Goal: Information Seeking & Learning: Learn about a topic

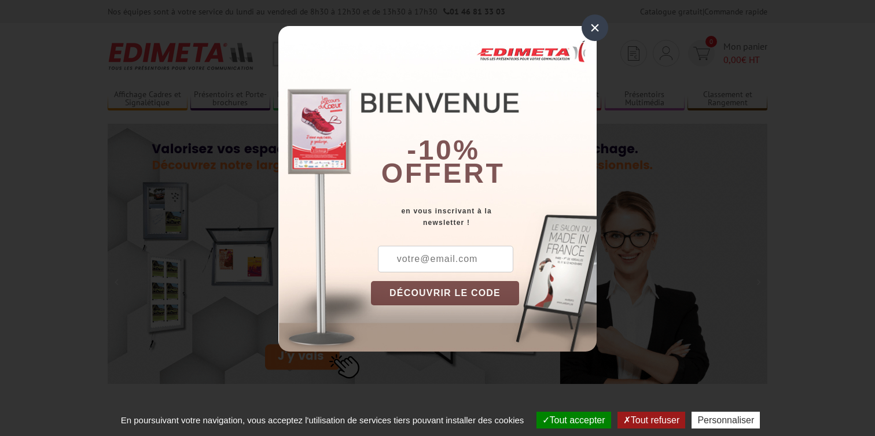
click at [599, 25] on div "×" at bounding box center [595, 27] width 27 height 27
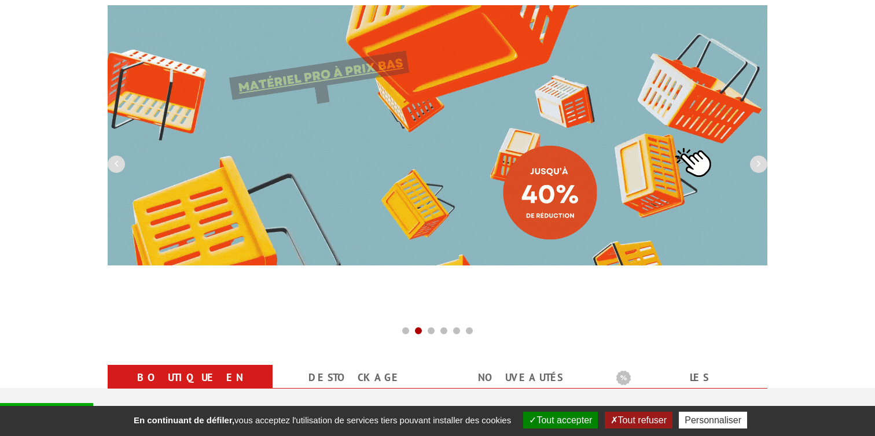
scroll to position [115, 0]
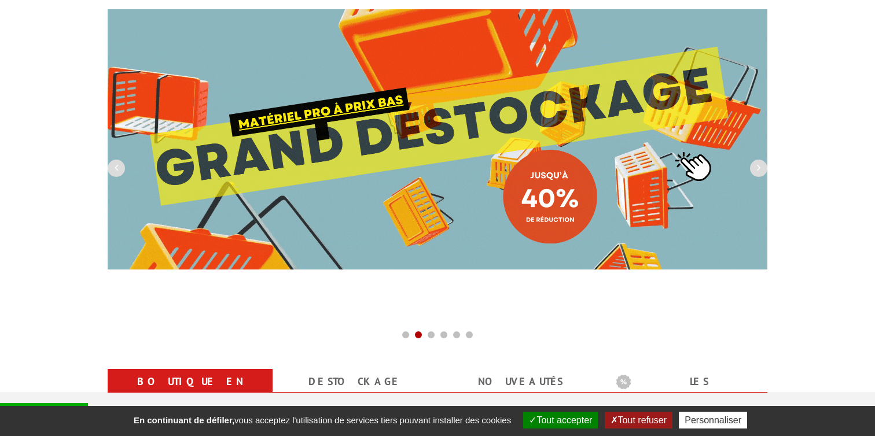
click at [274, 128] on img at bounding box center [438, 139] width 660 height 261
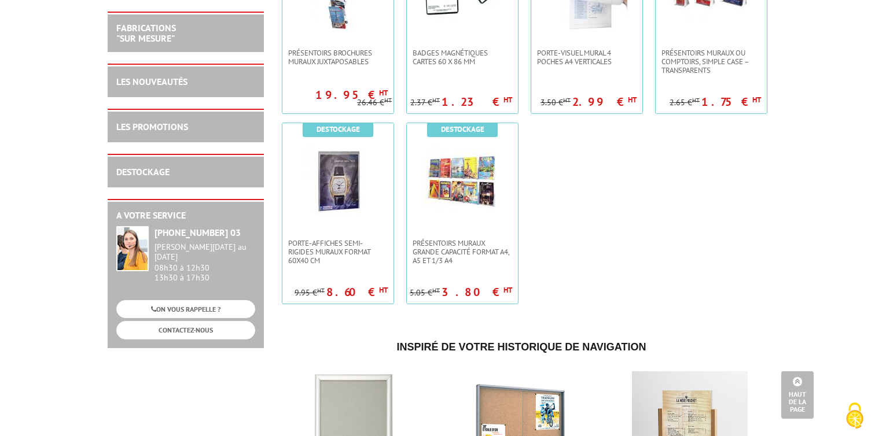
scroll to position [2001, 0]
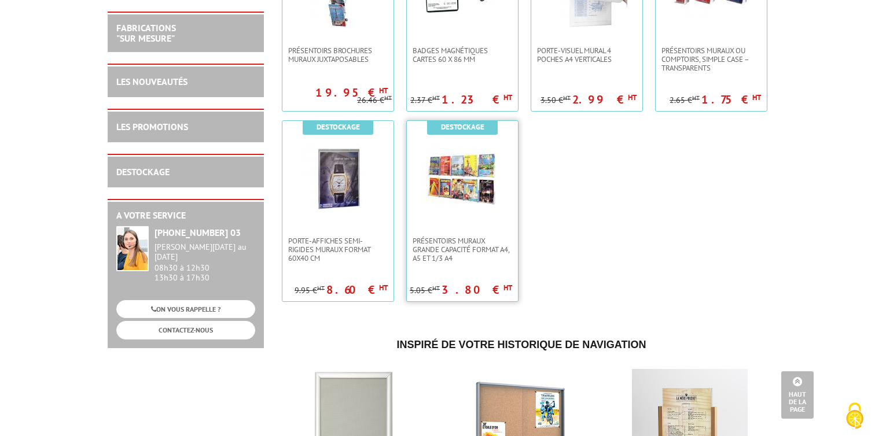
click at [482, 185] on img at bounding box center [462, 178] width 81 height 81
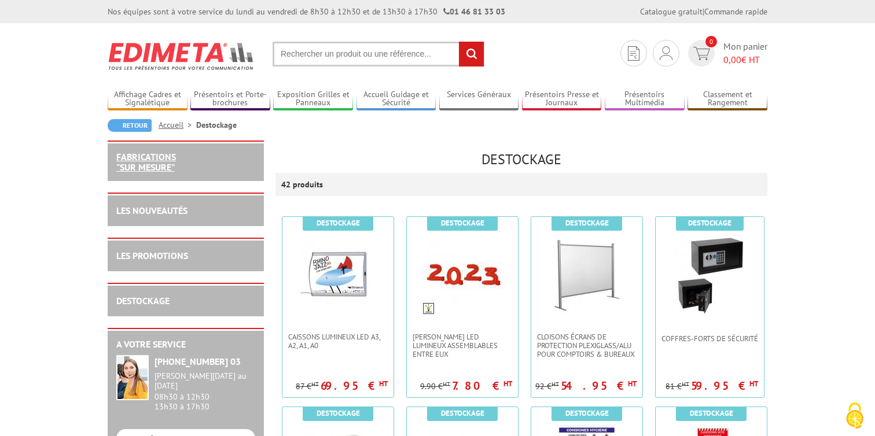
click at [165, 161] on link "FABRICATIONS "Sur Mesure"" at bounding box center [146, 162] width 60 height 22
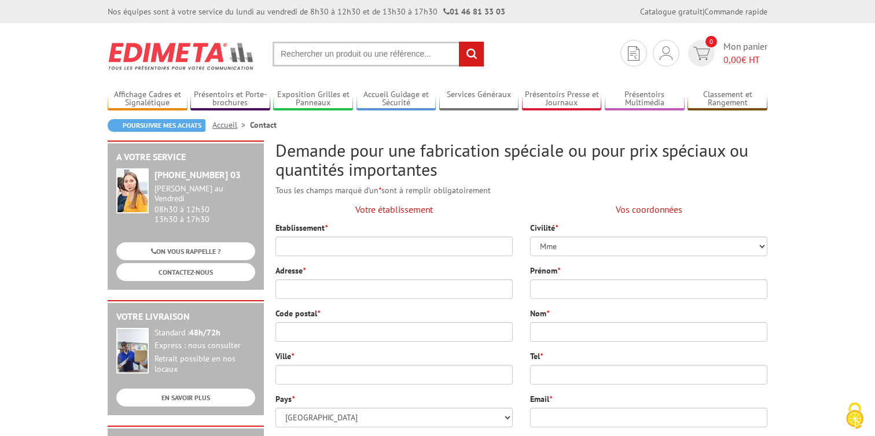
click at [231, 123] on link "Accueil" at bounding box center [231, 125] width 38 height 10
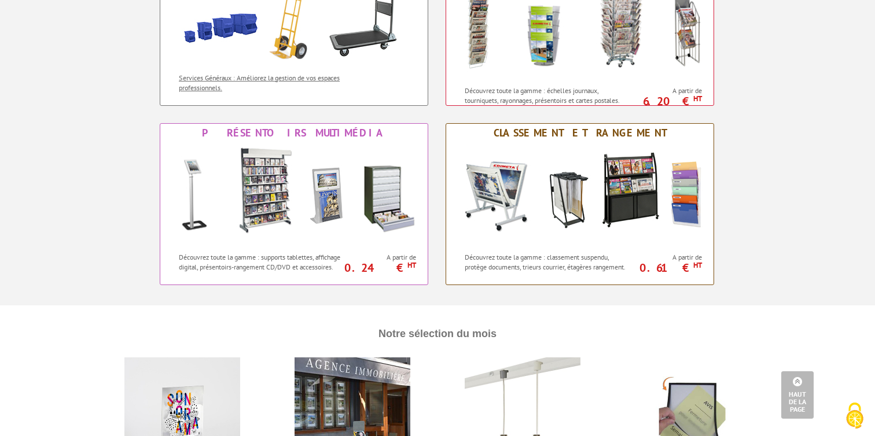
scroll to position [911, 0]
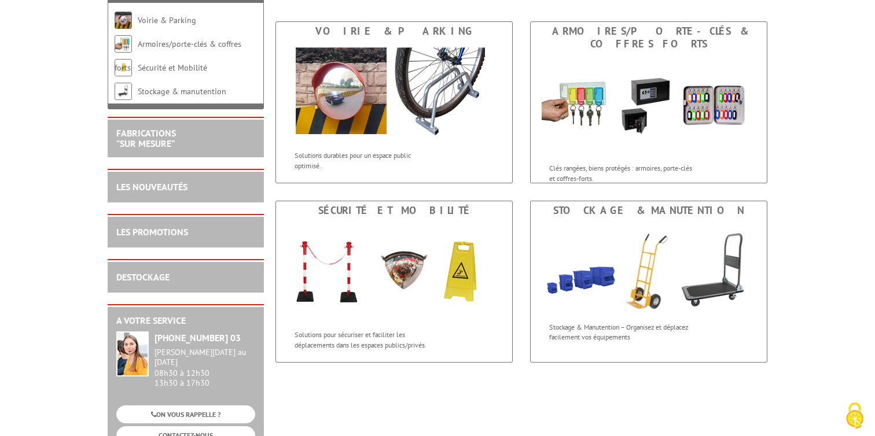
scroll to position [178, 0]
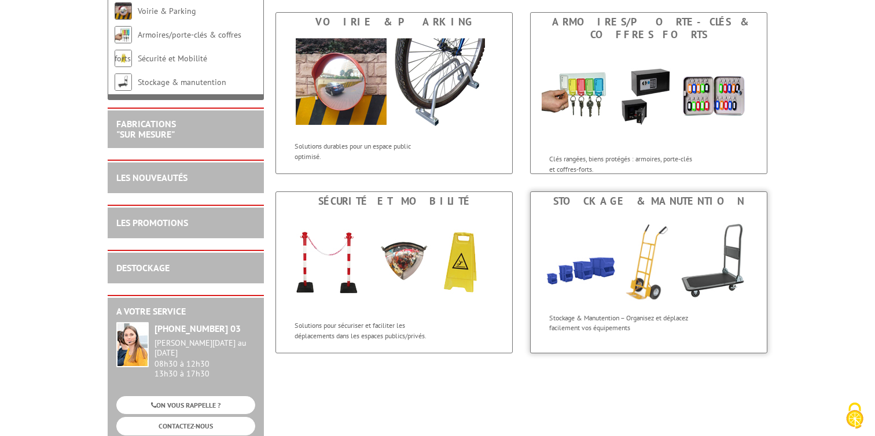
click at [567, 232] on img at bounding box center [649, 259] width 236 height 97
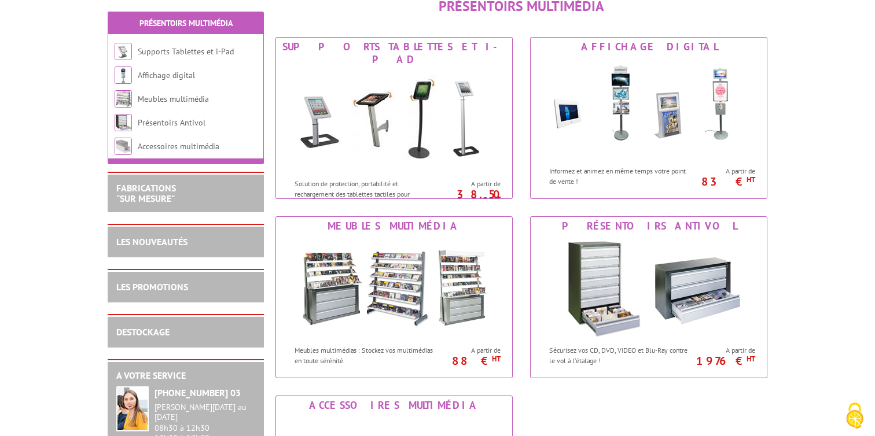
scroll to position [175, 0]
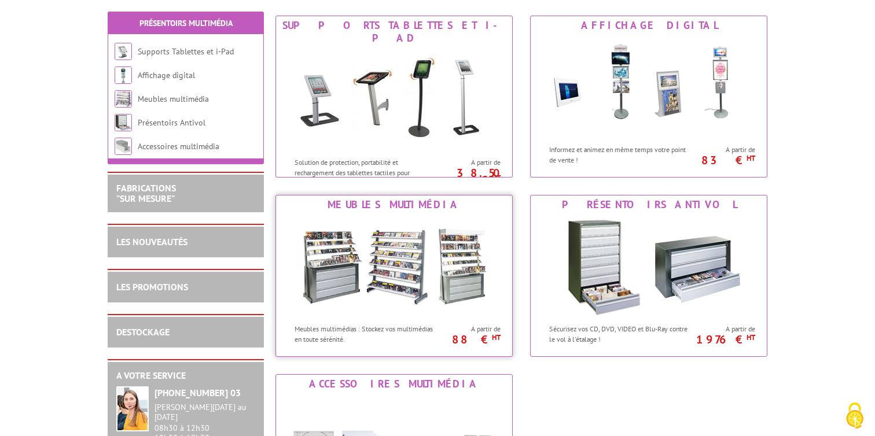
click at [474, 245] on img at bounding box center [394, 266] width 214 height 104
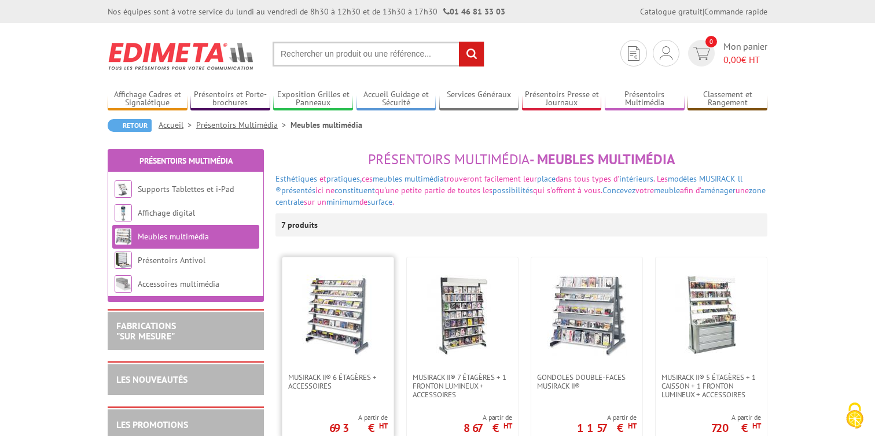
click at [355, 309] on img at bounding box center [338, 315] width 81 height 81
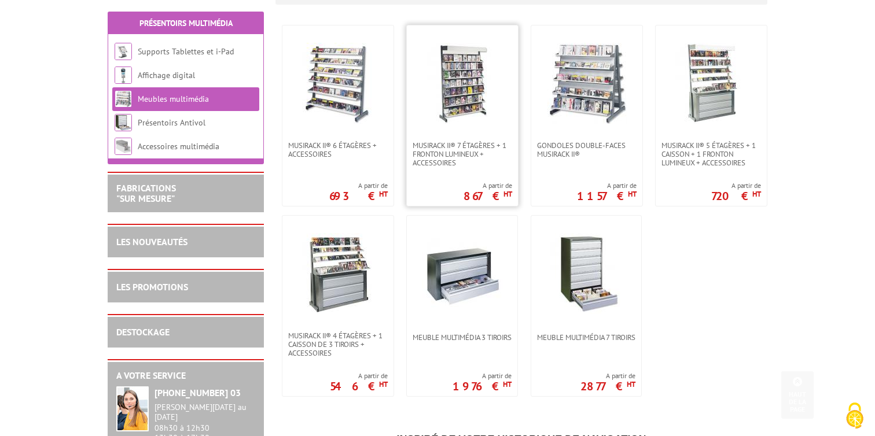
scroll to position [233, 0]
click at [365, 269] on img at bounding box center [338, 273] width 81 height 81
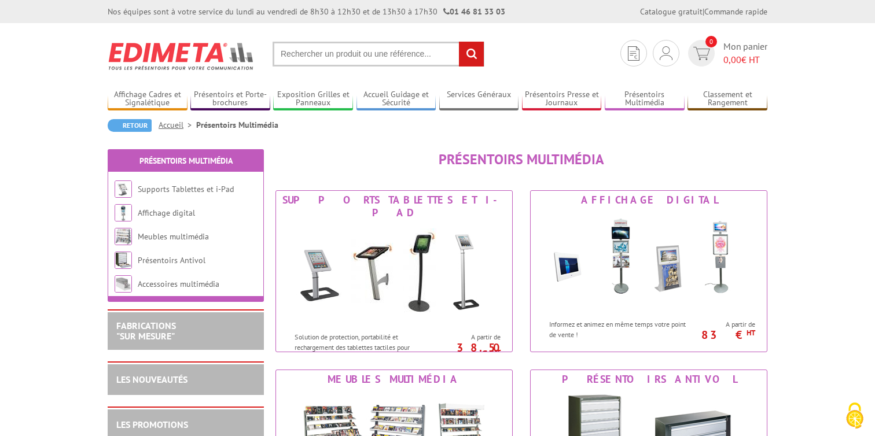
click at [171, 127] on link "Accueil" at bounding box center [178, 125] width 38 height 10
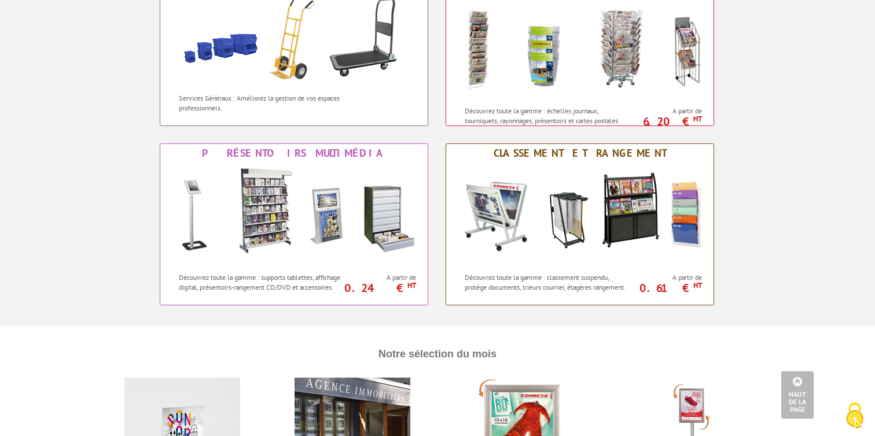
scroll to position [934, 0]
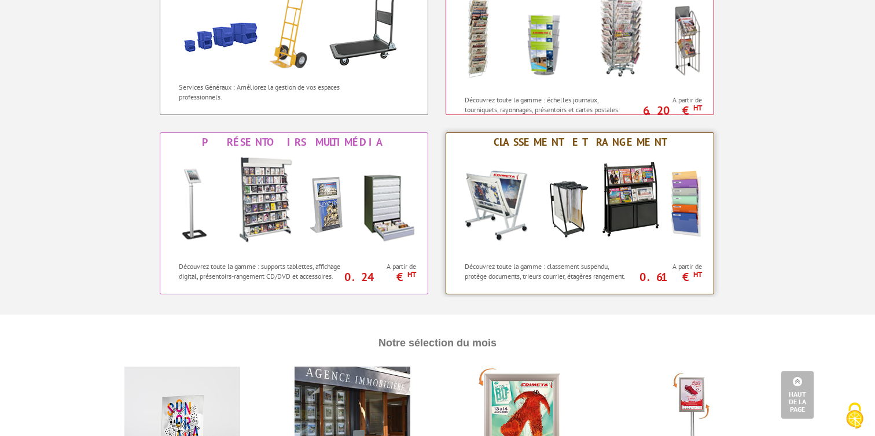
click at [568, 245] on img at bounding box center [580, 204] width 255 height 104
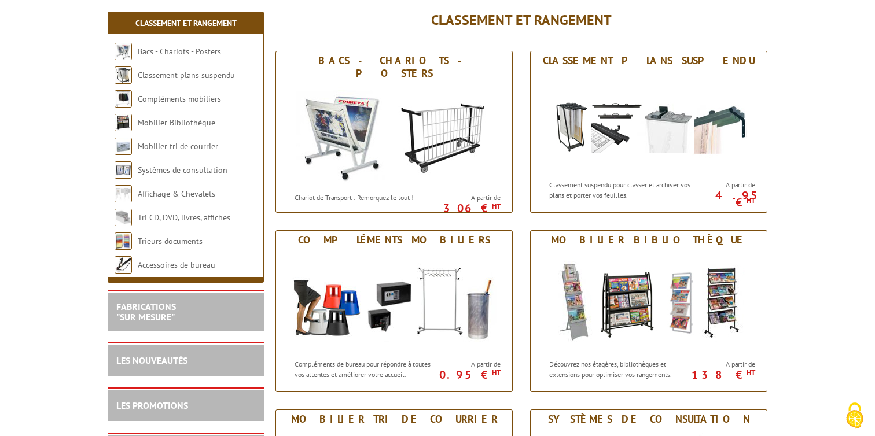
scroll to position [148, 0]
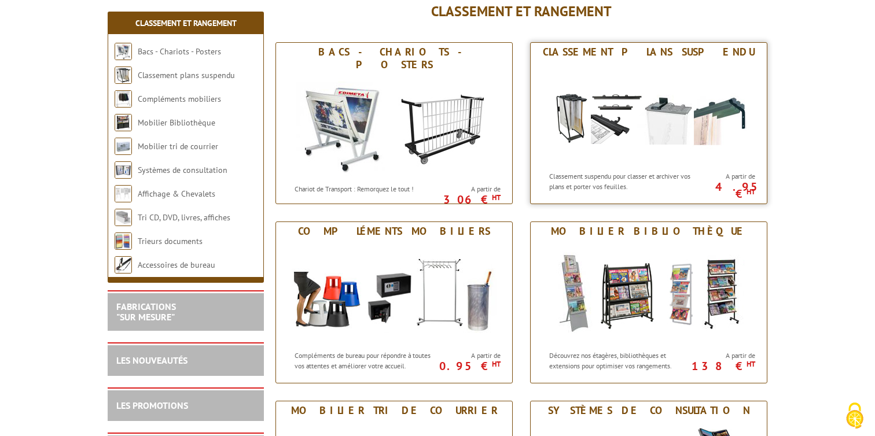
click at [709, 106] on img at bounding box center [649, 113] width 214 height 104
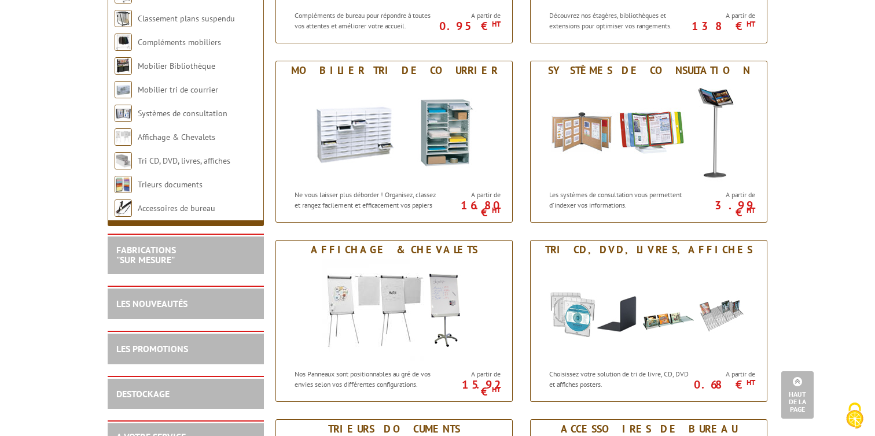
scroll to position [492, 0]
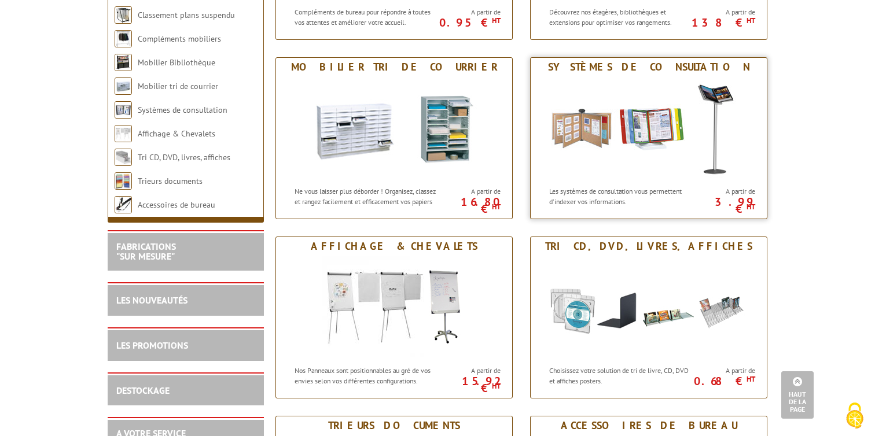
click at [597, 135] on img at bounding box center [649, 128] width 214 height 104
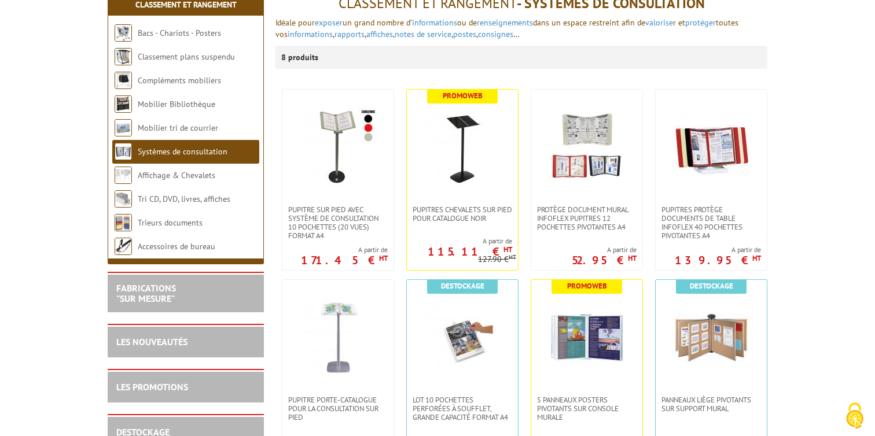
scroll to position [157, 0]
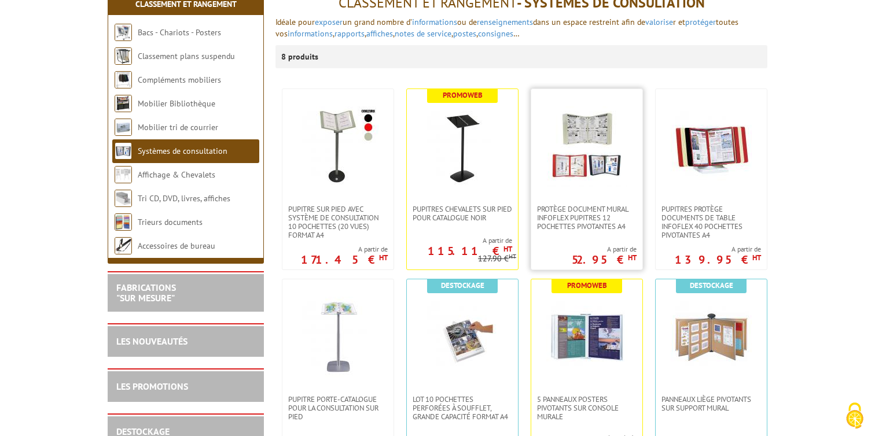
click at [600, 151] on img at bounding box center [587, 147] width 80 height 81
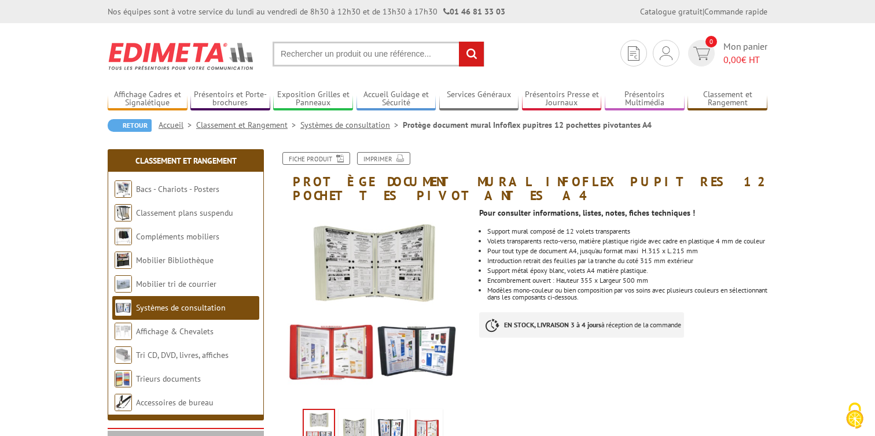
click at [394, 415] on img at bounding box center [391, 430] width 28 height 36
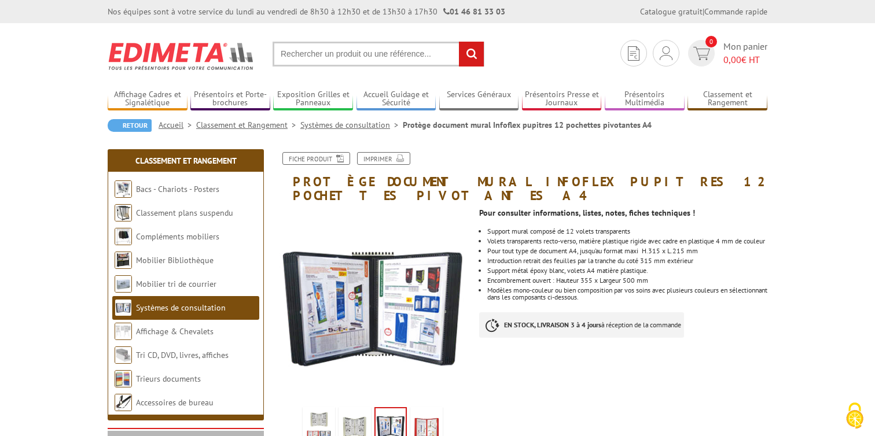
click at [423, 410] on img at bounding box center [427, 428] width 28 height 36
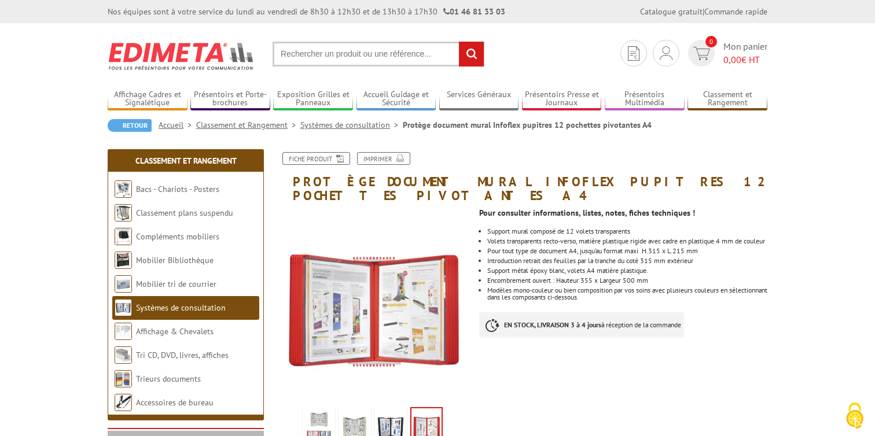
click at [356, 410] on img at bounding box center [355, 428] width 28 height 36
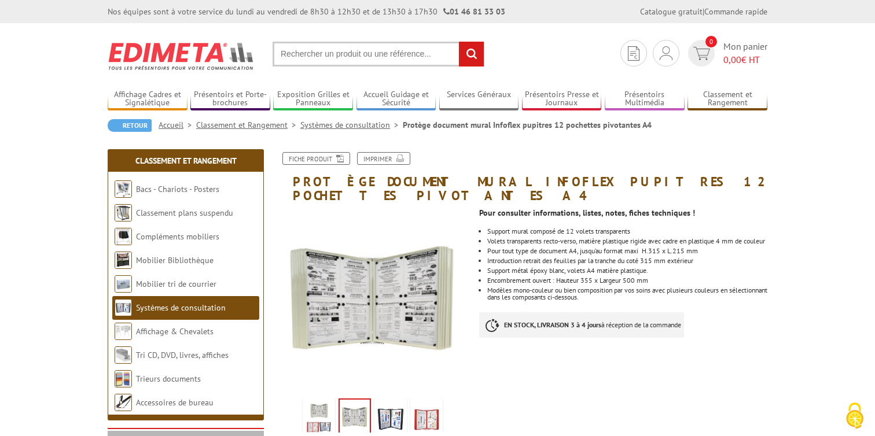
click at [384, 406] on img at bounding box center [391, 419] width 28 height 36
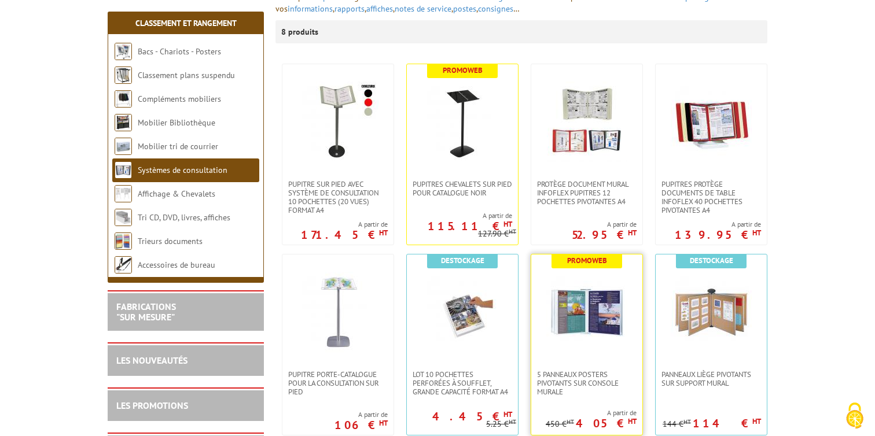
scroll to position [179, 0]
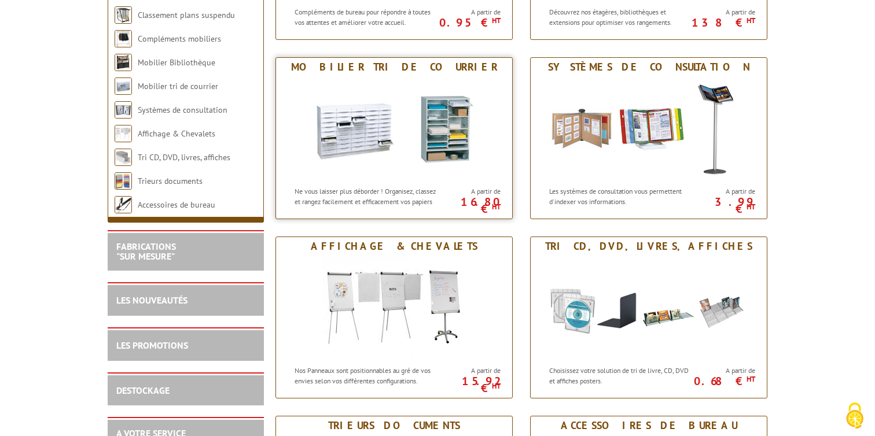
click at [452, 127] on img at bounding box center [394, 128] width 214 height 104
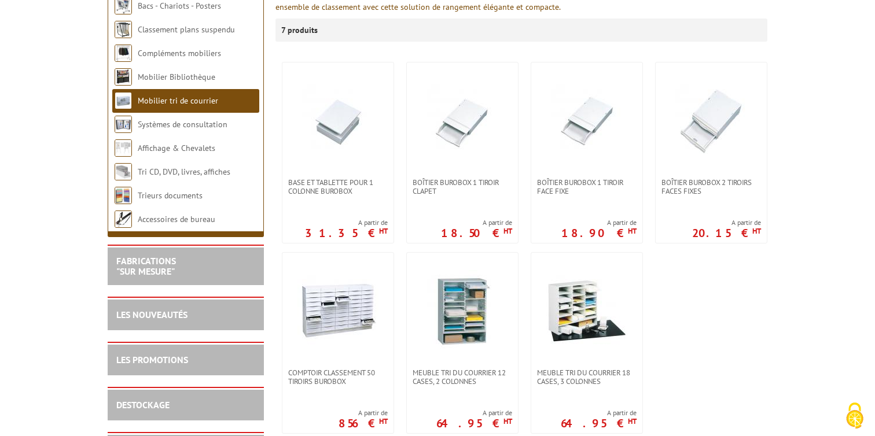
scroll to position [189, 0]
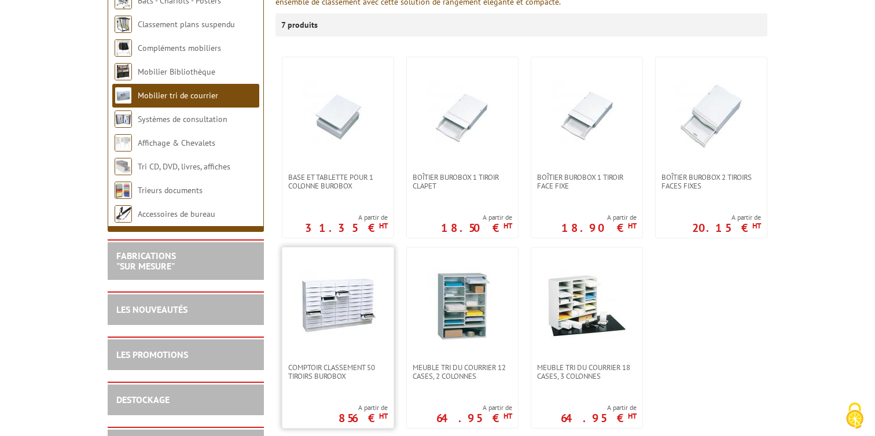
click at [346, 333] on img at bounding box center [338, 305] width 81 height 81
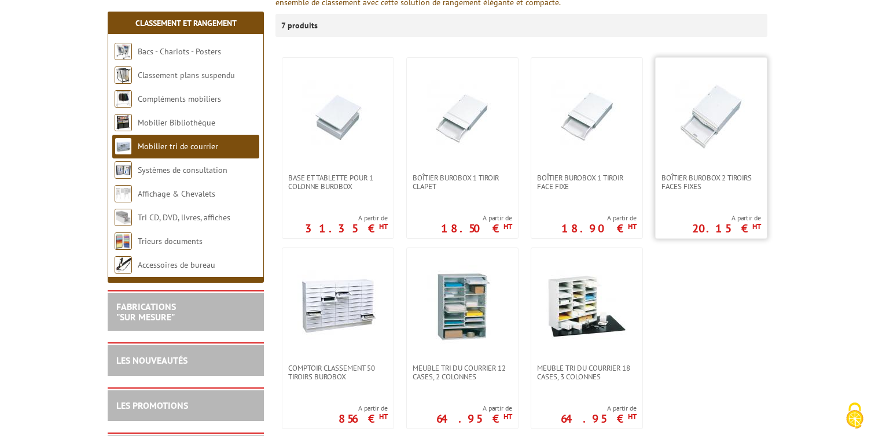
click at [740, 152] on img at bounding box center [711, 115] width 81 height 81
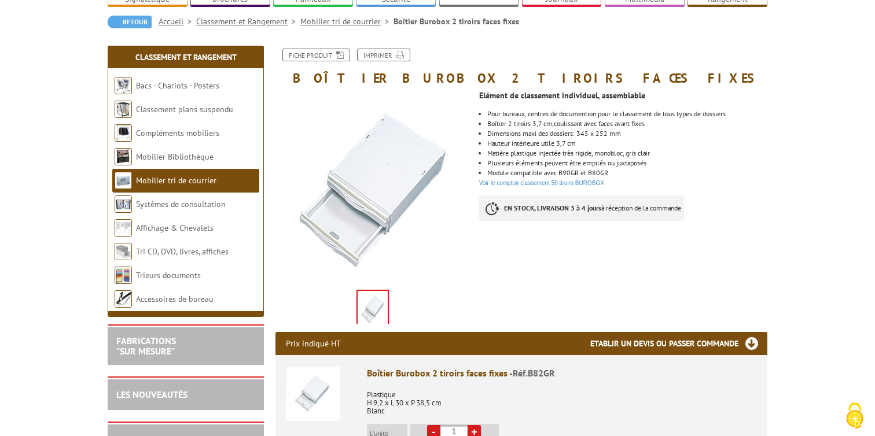
scroll to position [105, 0]
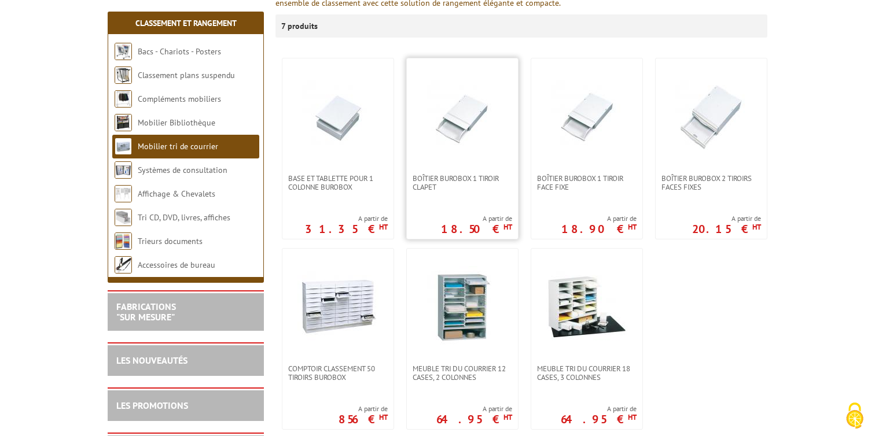
click at [479, 139] on img at bounding box center [462, 116] width 81 height 81
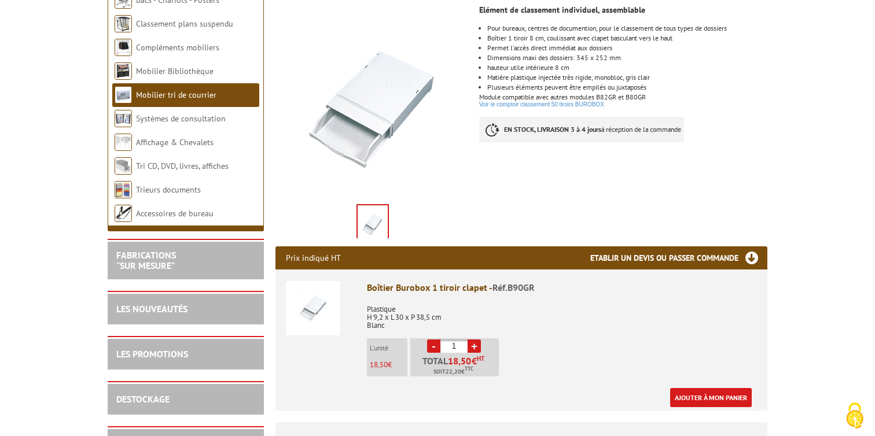
scroll to position [151, 0]
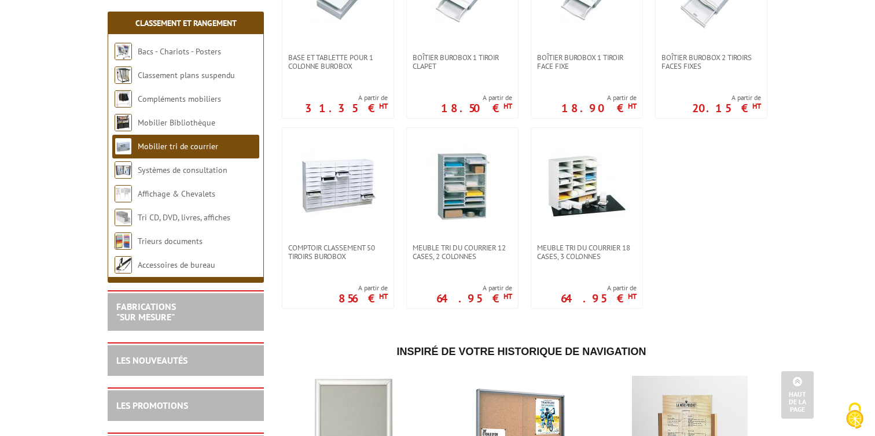
scroll to position [313, 0]
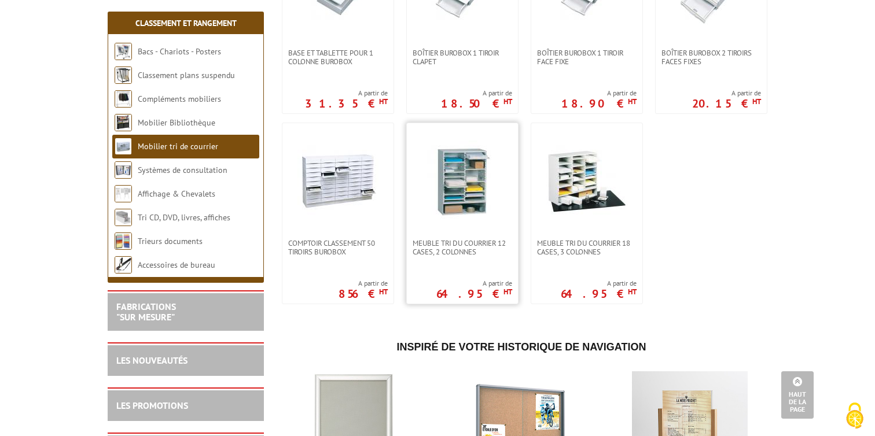
click at [483, 182] on img at bounding box center [462, 181] width 81 height 81
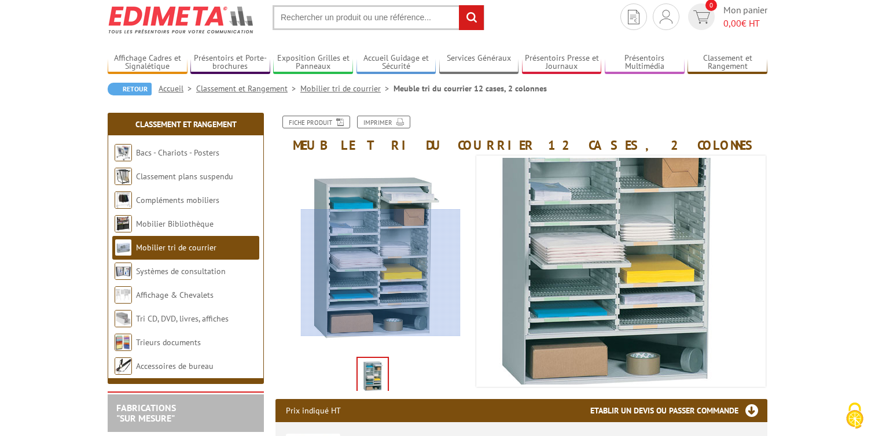
scroll to position [35, 0]
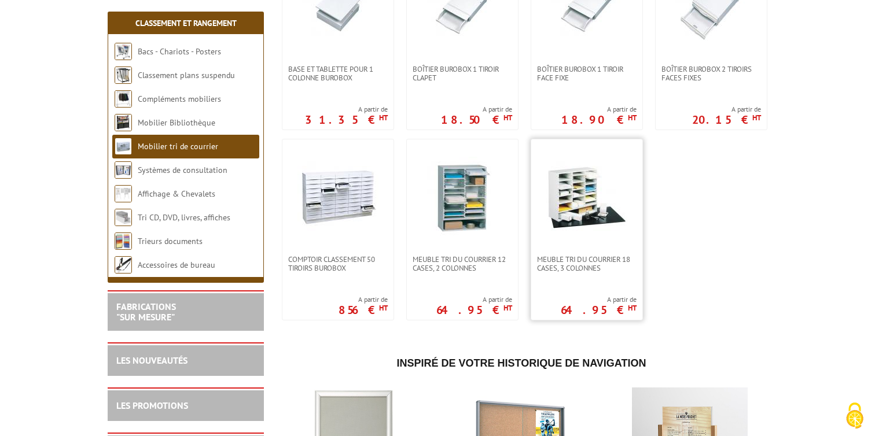
click at [624, 195] on img at bounding box center [586, 197] width 81 height 81
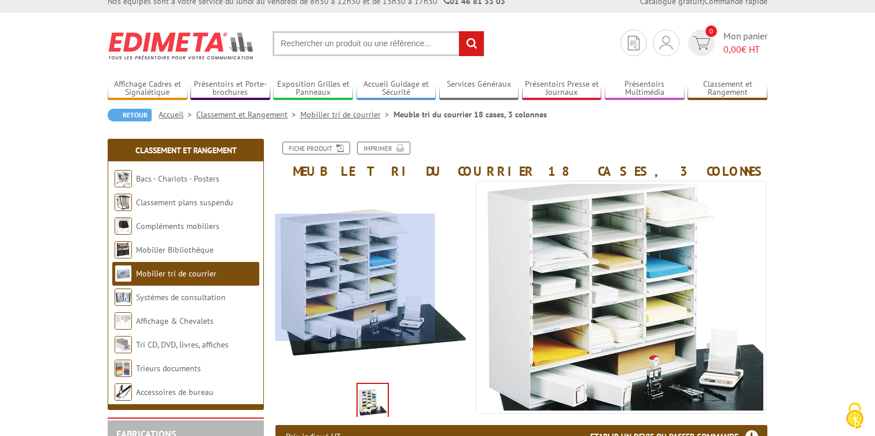
scroll to position [19, 0]
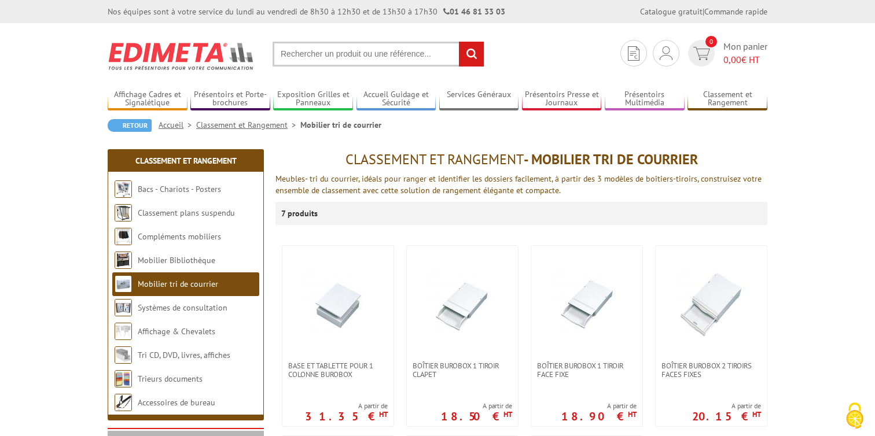
click at [230, 121] on link "Classement et Rangement" at bounding box center [248, 125] width 104 height 10
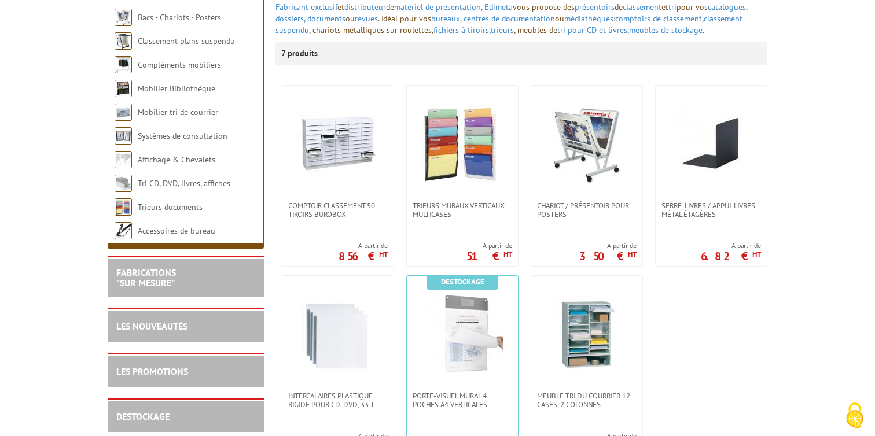
scroll to position [174, 0]
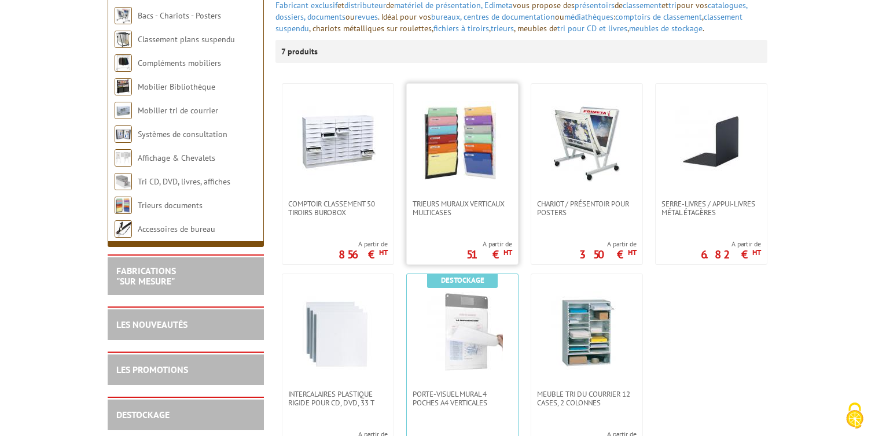
click at [467, 143] on img at bounding box center [462, 141] width 81 height 81
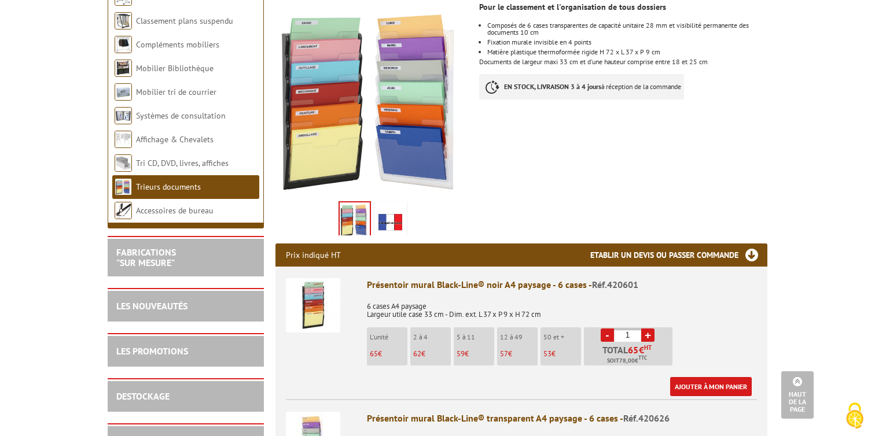
scroll to position [179, 0]
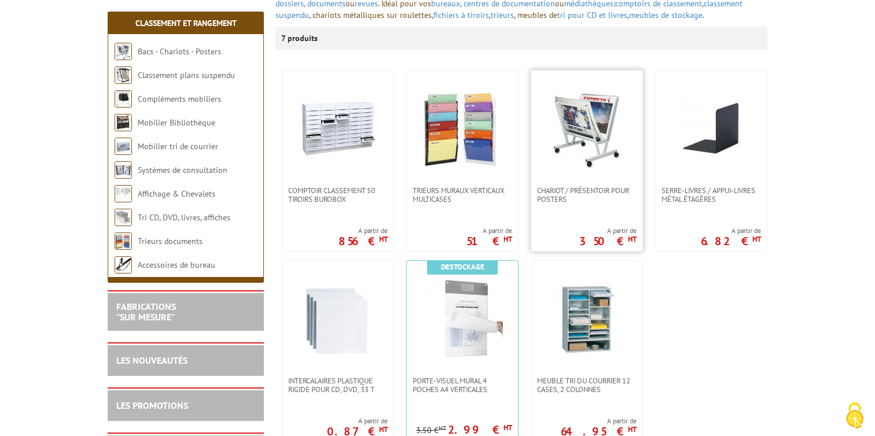
scroll to position [197, 0]
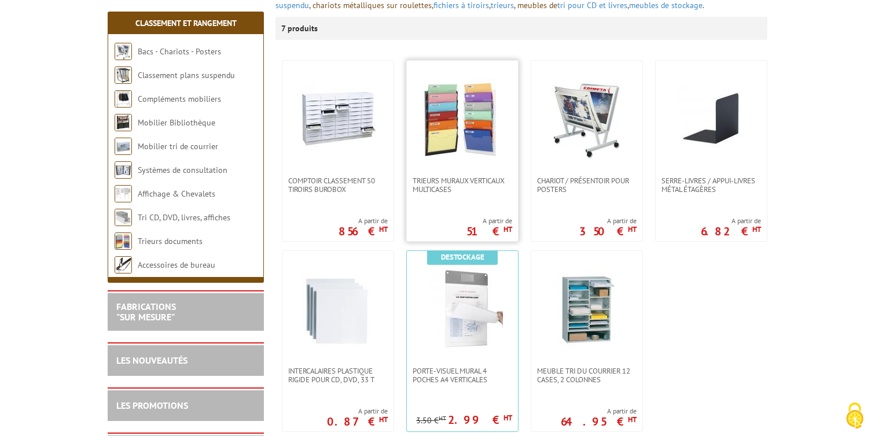
click at [463, 122] on img at bounding box center [462, 118] width 81 height 81
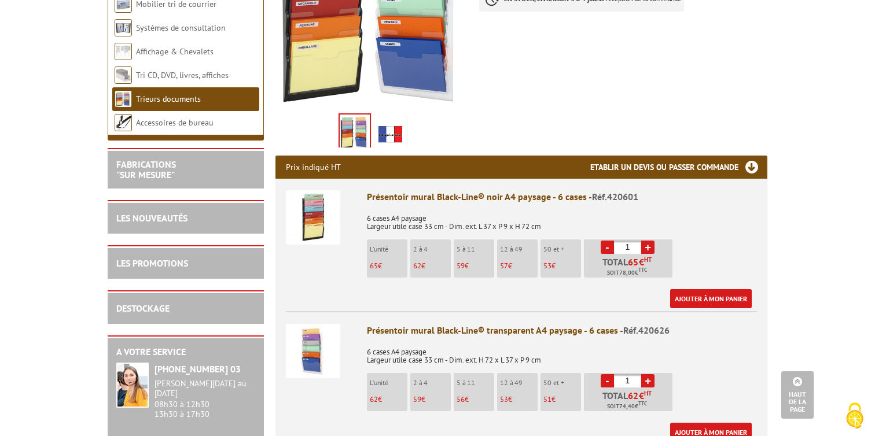
scroll to position [241, 0]
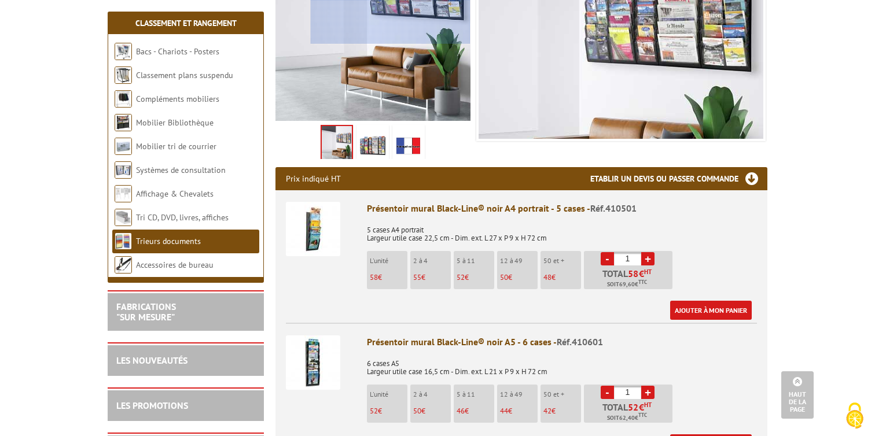
scroll to position [298, 0]
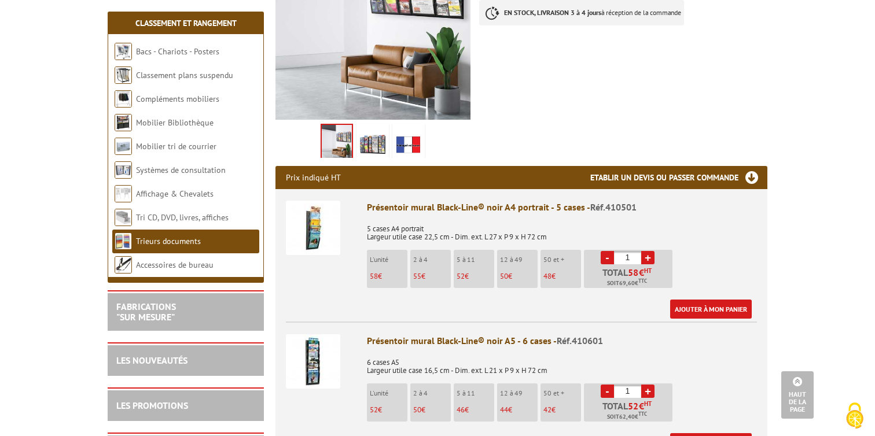
click at [375, 134] on img at bounding box center [373, 144] width 28 height 36
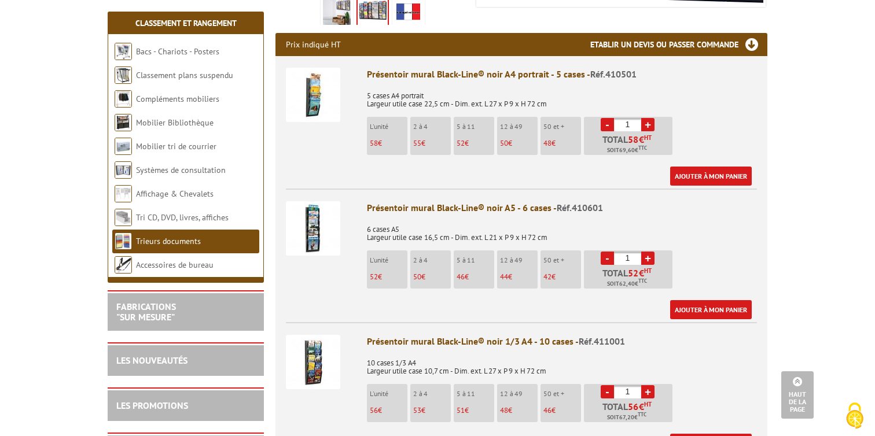
scroll to position [491, 0]
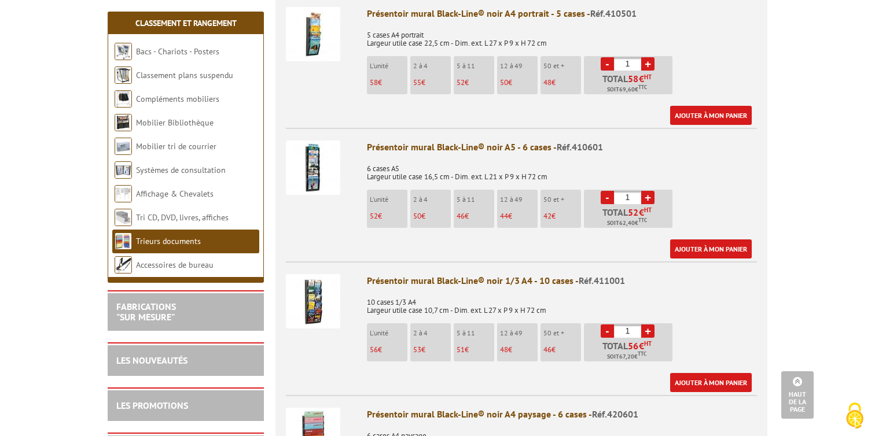
click at [318, 161] on img at bounding box center [313, 168] width 54 height 54
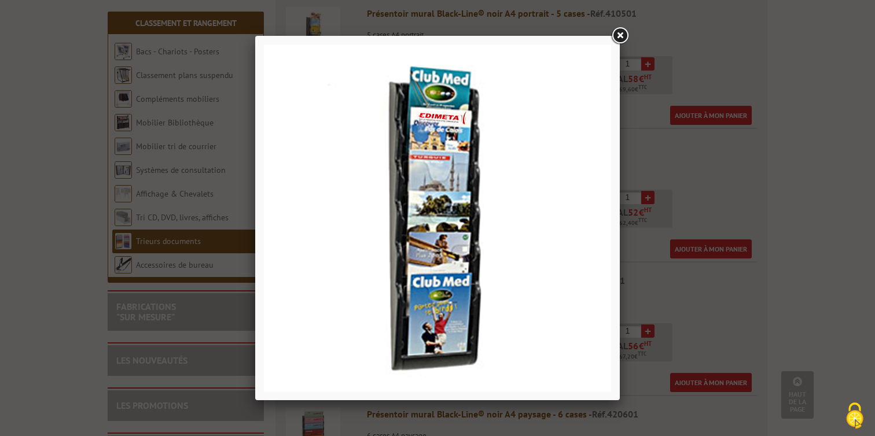
click at [620, 32] on link at bounding box center [620, 35] width 21 height 21
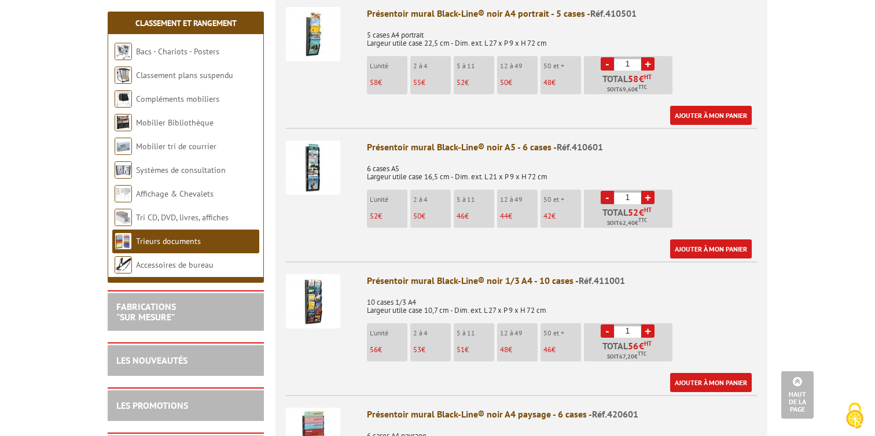
click at [313, 276] on img at bounding box center [313, 301] width 54 height 54
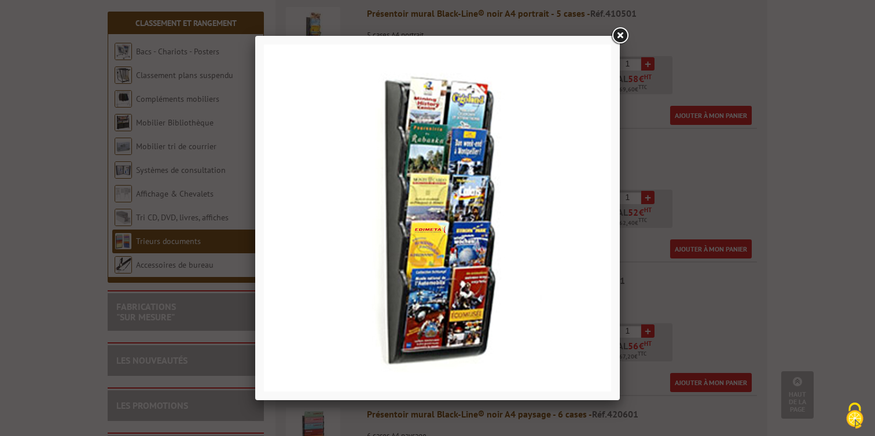
click at [620, 32] on link at bounding box center [620, 35] width 21 height 21
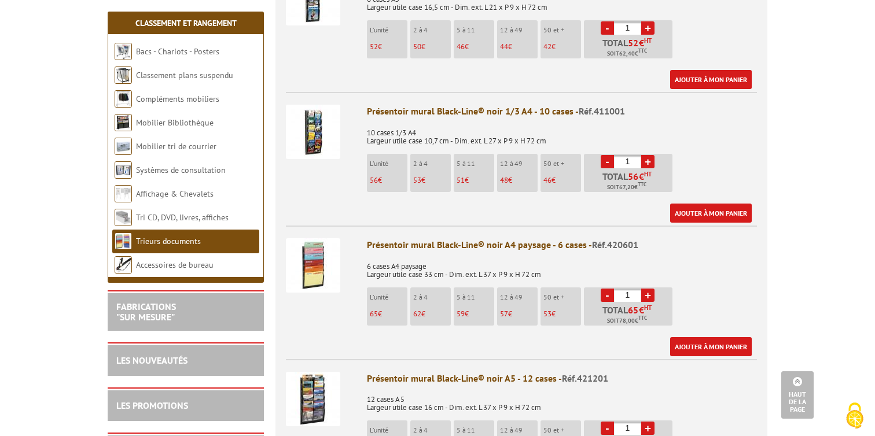
scroll to position [663, 0]
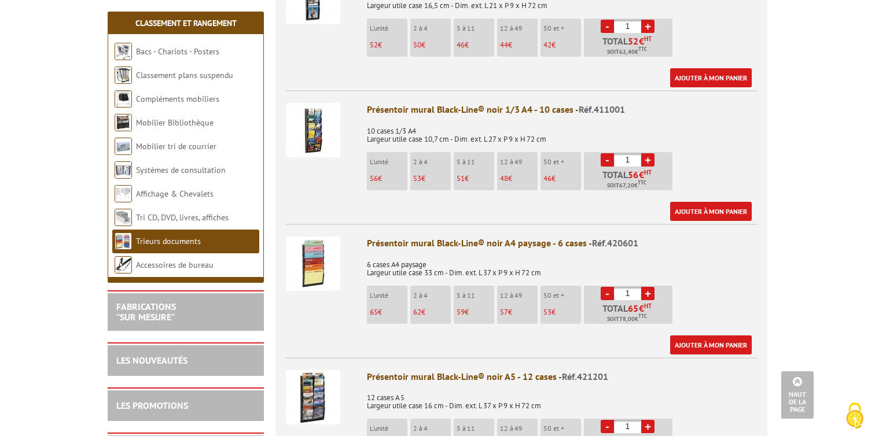
click at [312, 255] on img at bounding box center [313, 264] width 54 height 54
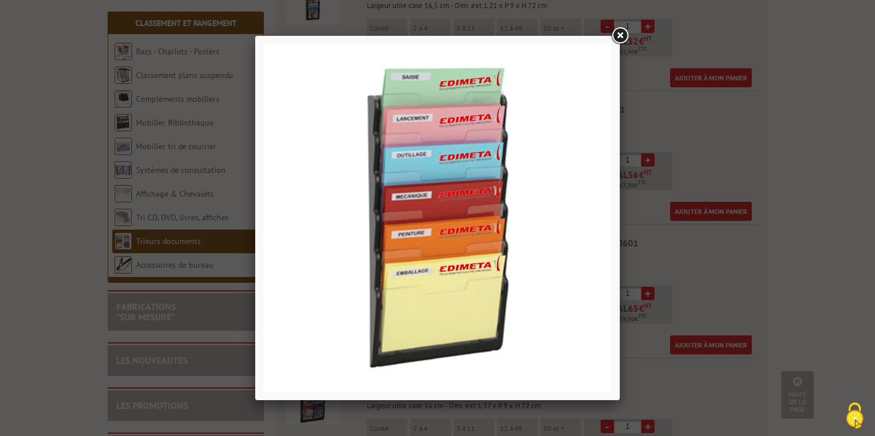
click at [619, 35] on link at bounding box center [620, 35] width 21 height 21
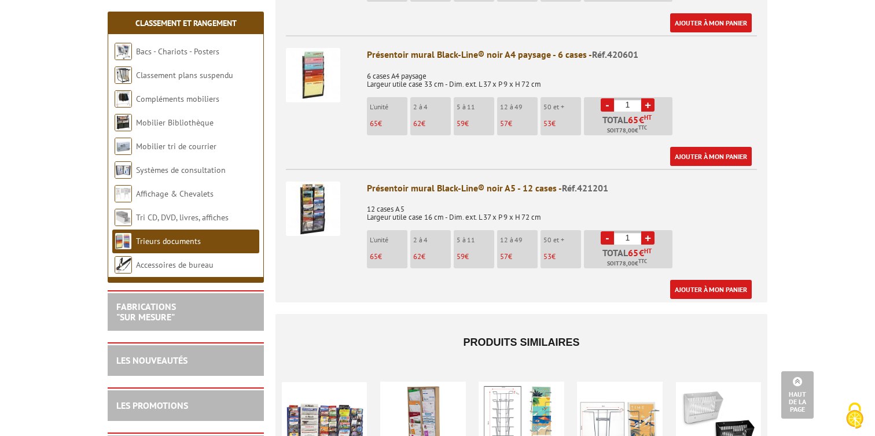
scroll to position [854, 0]
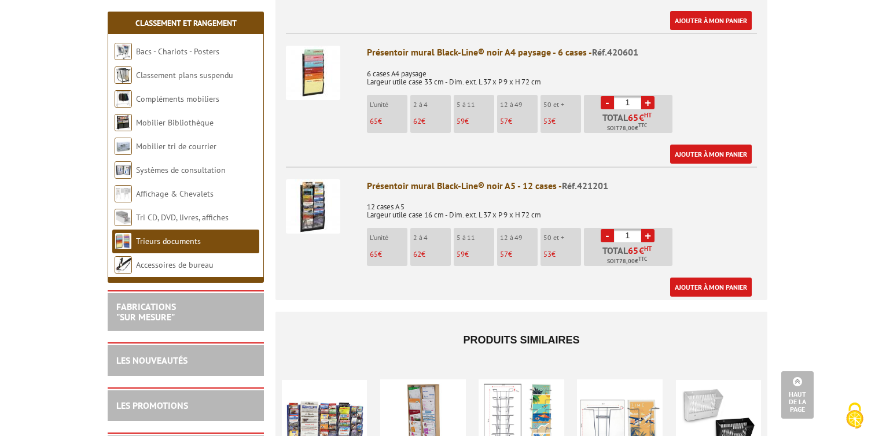
click at [318, 192] on img at bounding box center [313, 206] width 54 height 54
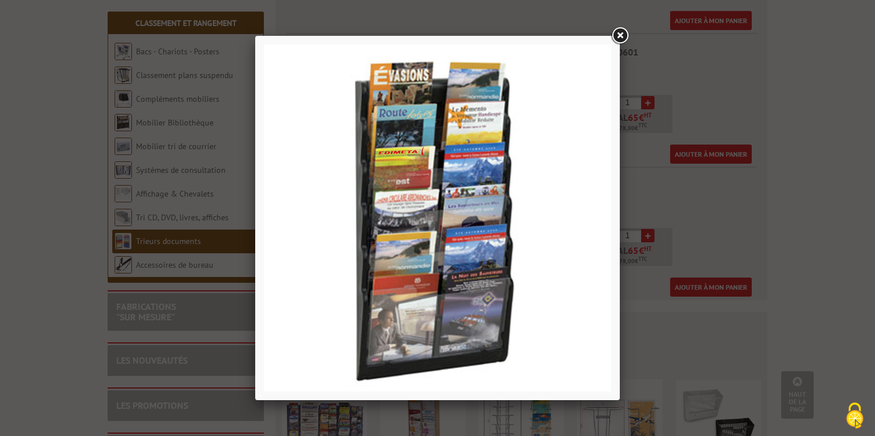
click at [622, 35] on link at bounding box center [620, 35] width 21 height 21
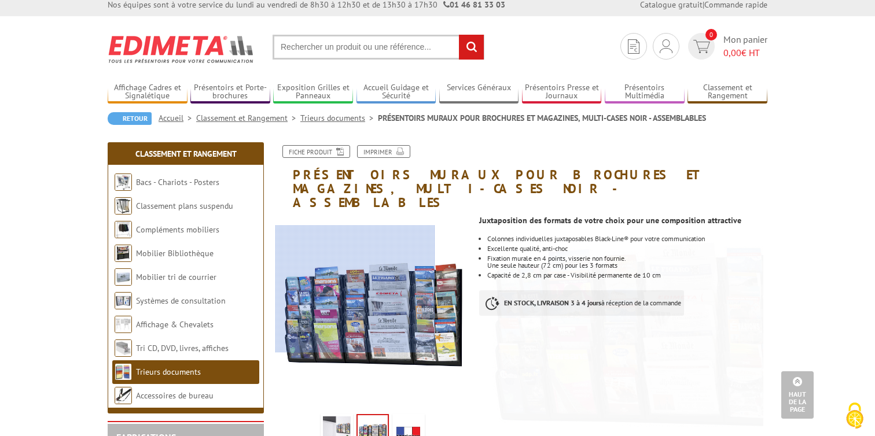
scroll to position [0, 0]
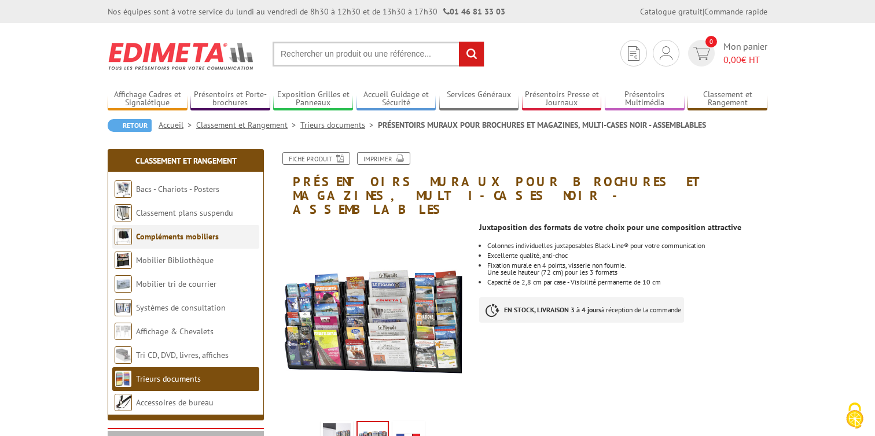
click at [188, 238] on link "Compléments mobiliers" at bounding box center [177, 237] width 83 height 10
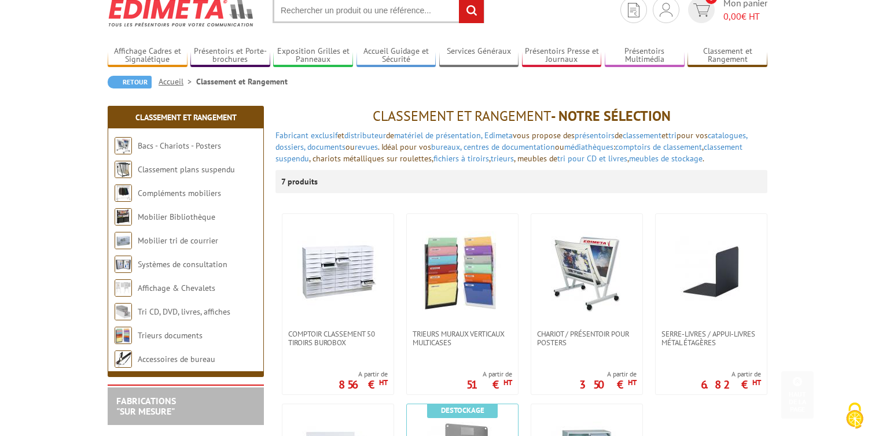
scroll to position [34, 0]
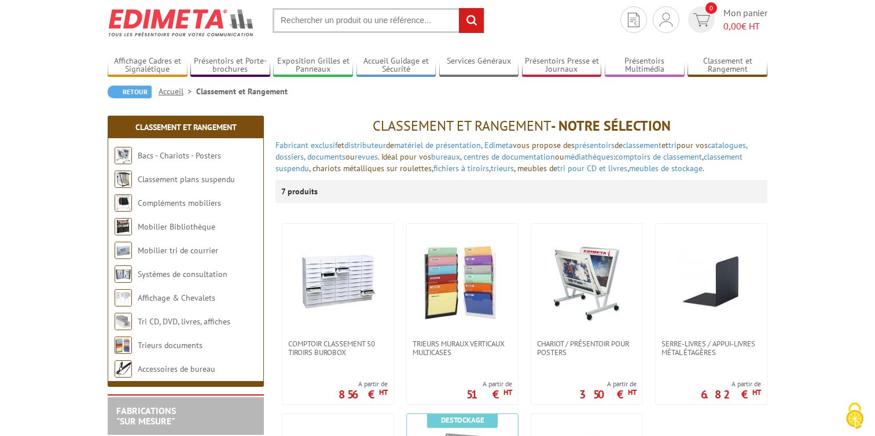
click at [179, 92] on link "Accueil" at bounding box center [178, 91] width 38 height 10
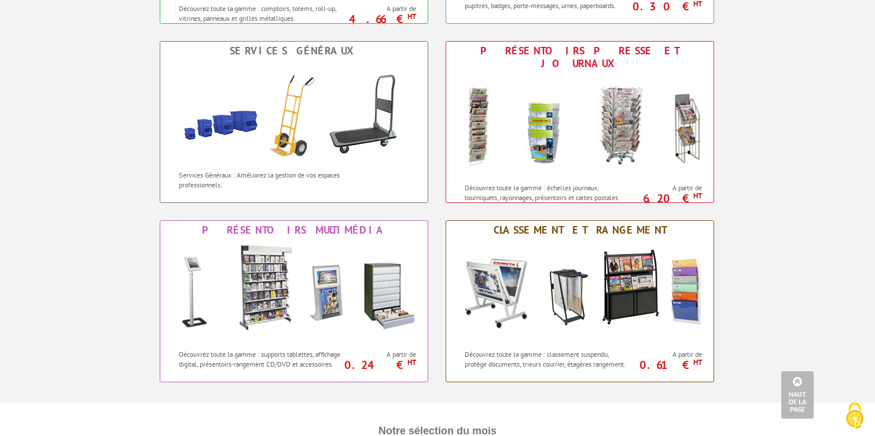
scroll to position [853, 0]
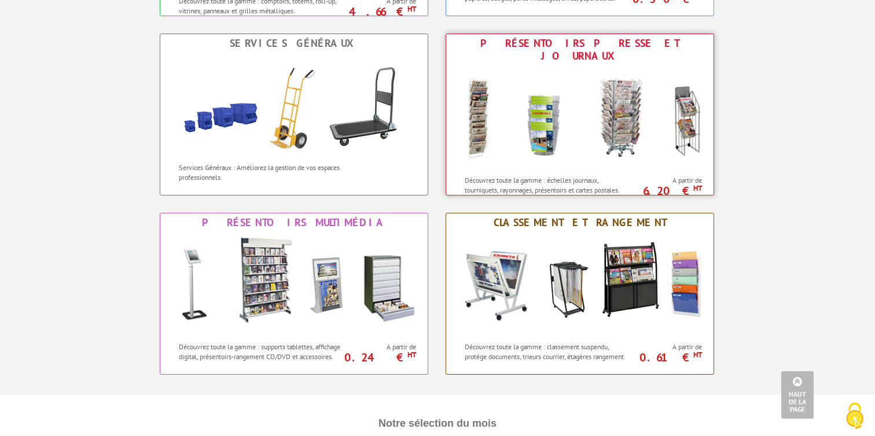
click at [556, 118] on img at bounding box center [580, 117] width 255 height 104
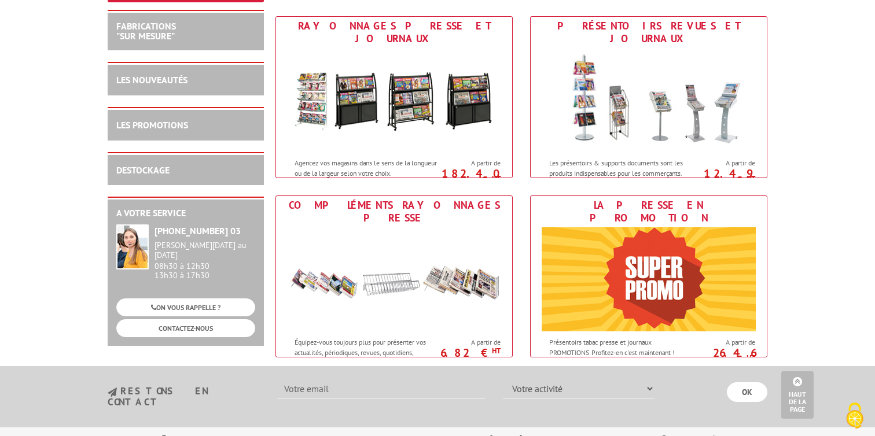
scroll to position [534, 0]
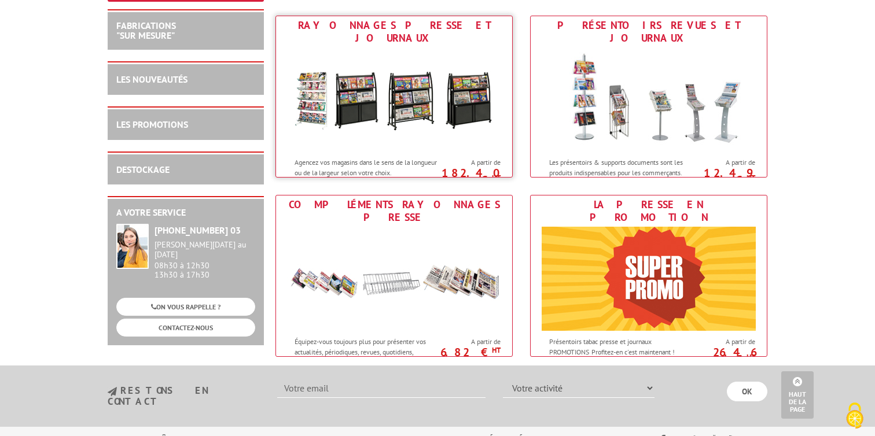
click at [465, 112] on img at bounding box center [394, 99] width 214 height 104
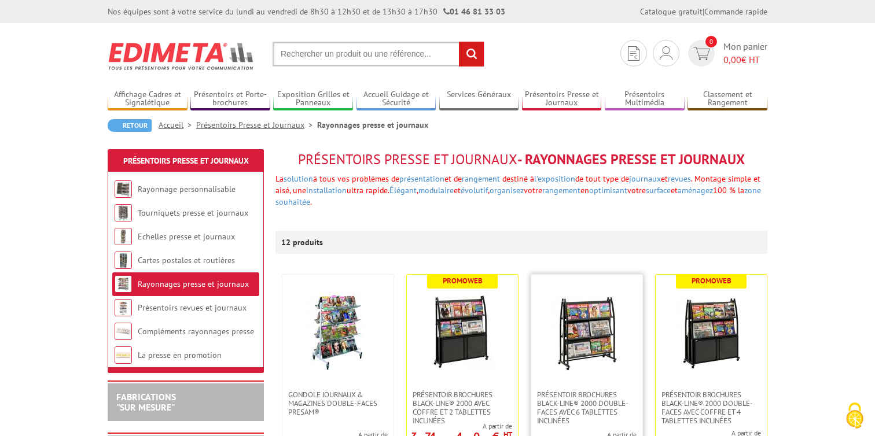
click at [595, 328] on img at bounding box center [586, 332] width 81 height 81
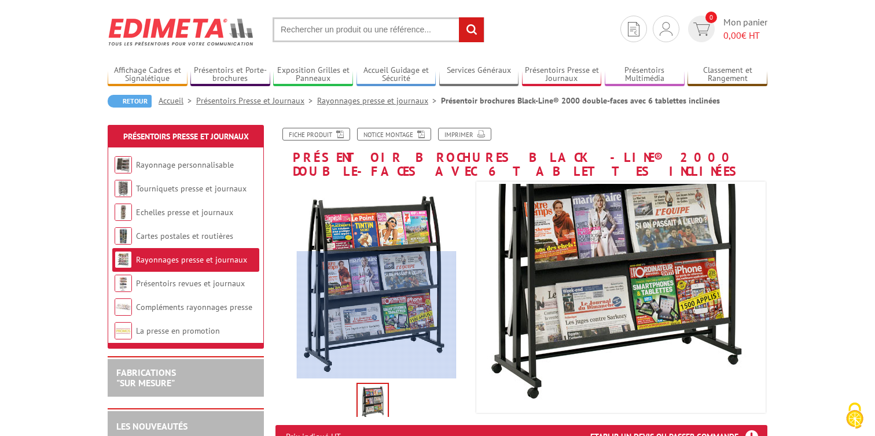
scroll to position [22, 0]
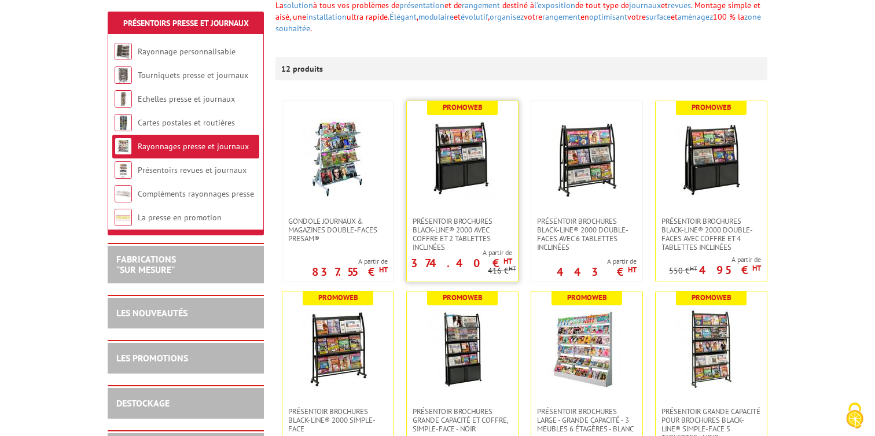
scroll to position [177, 0]
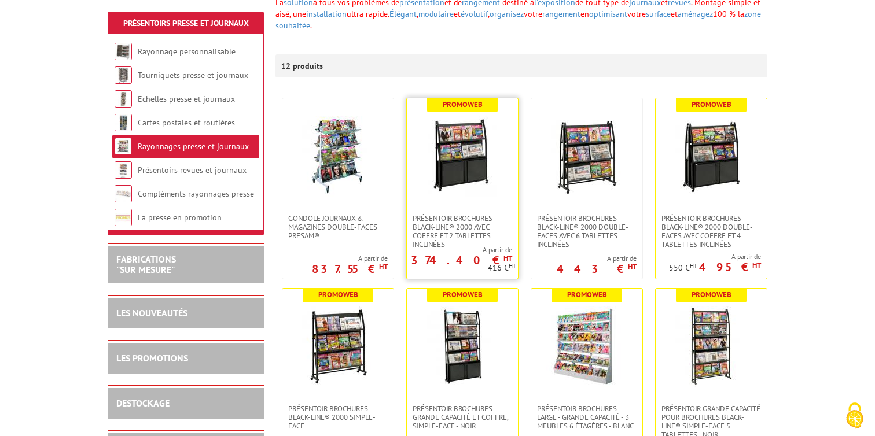
click at [503, 163] on link at bounding box center [462, 156] width 111 height 116
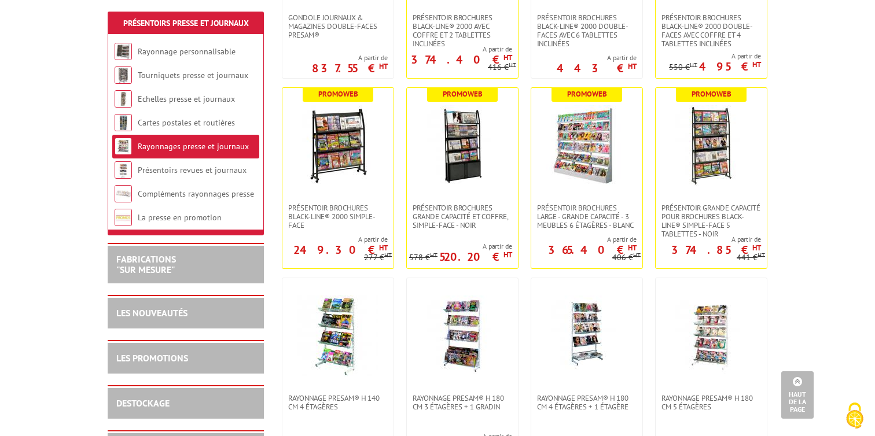
scroll to position [378, 0]
click at [340, 130] on img at bounding box center [338, 145] width 81 height 81
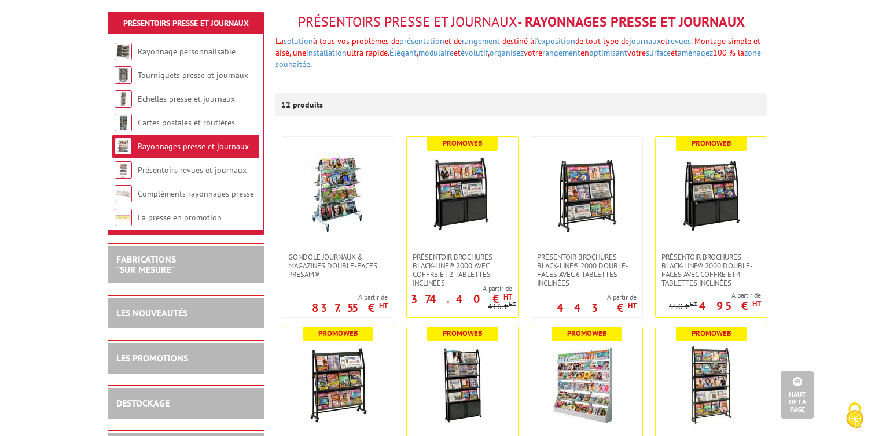
scroll to position [136, 0]
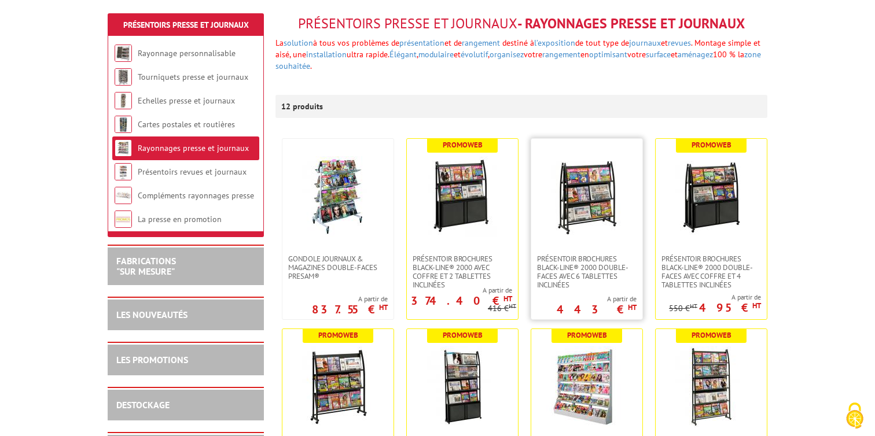
click at [560, 186] on img at bounding box center [586, 196] width 81 height 81
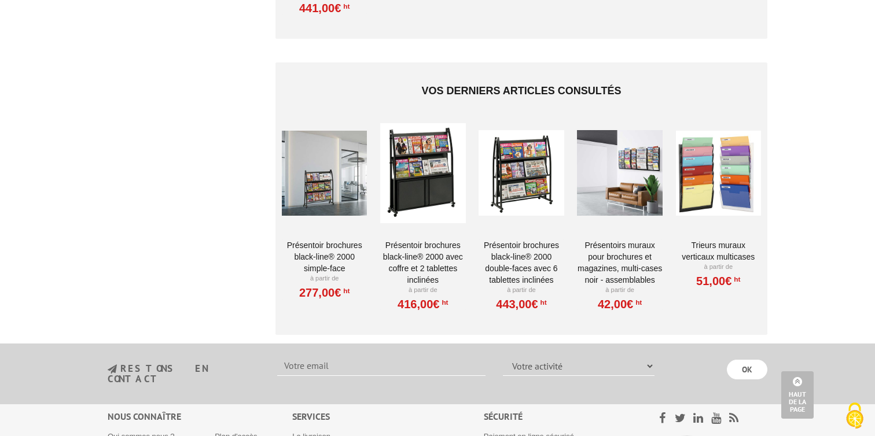
scroll to position [859, 0]
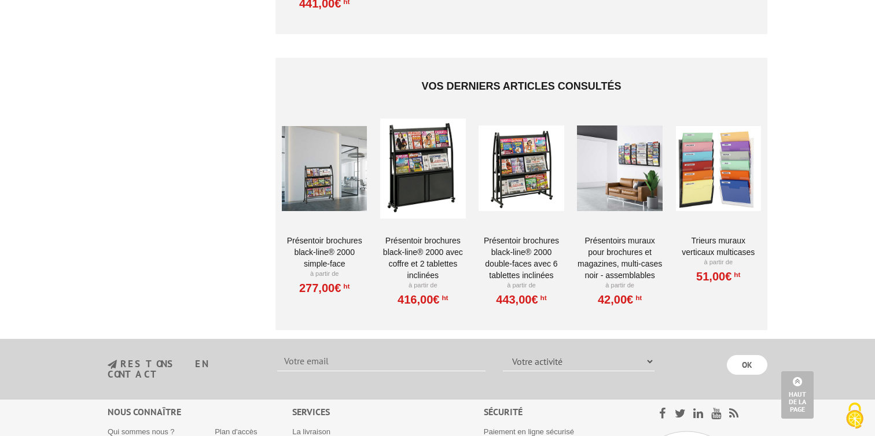
click at [319, 164] on div at bounding box center [324, 169] width 85 height 116
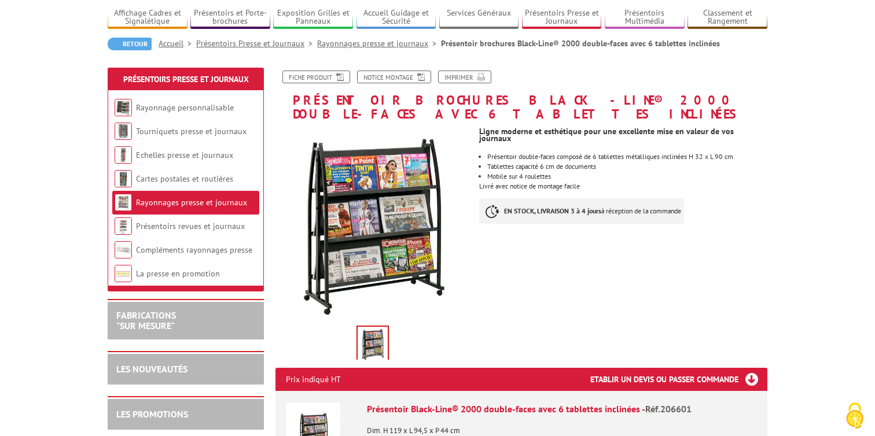
scroll to position [104, 0]
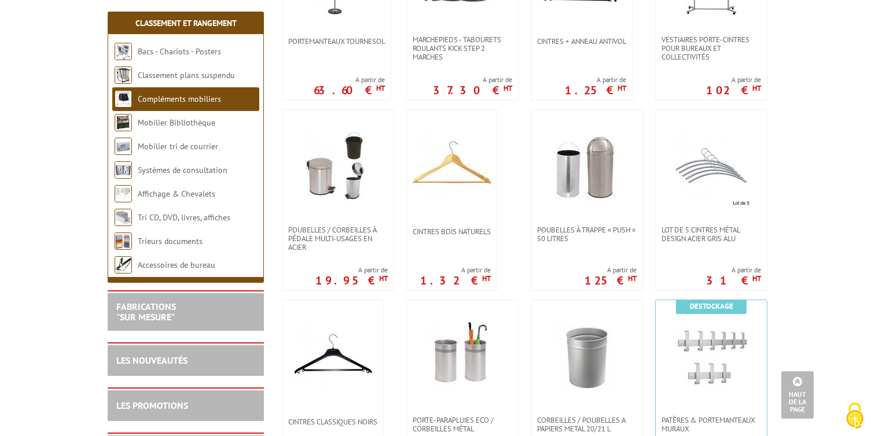
scroll to position [280, 0]
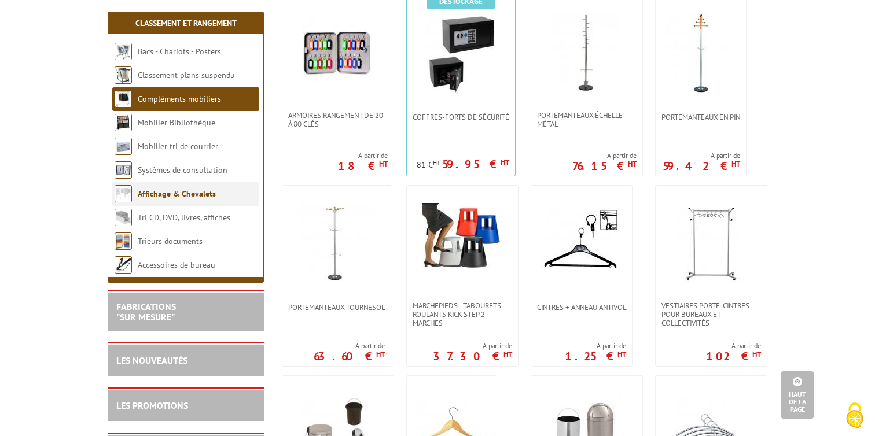
click at [203, 192] on link "Affichage & Chevalets" at bounding box center [177, 194] width 78 height 10
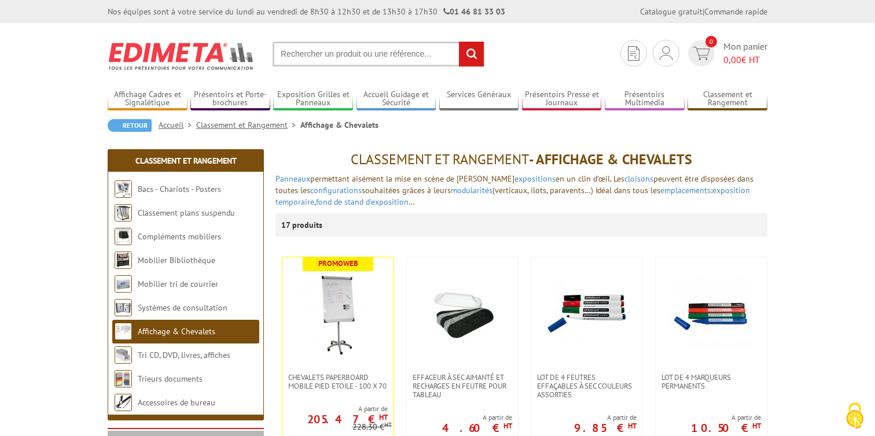
click at [171, 125] on link "Accueil" at bounding box center [178, 125] width 38 height 10
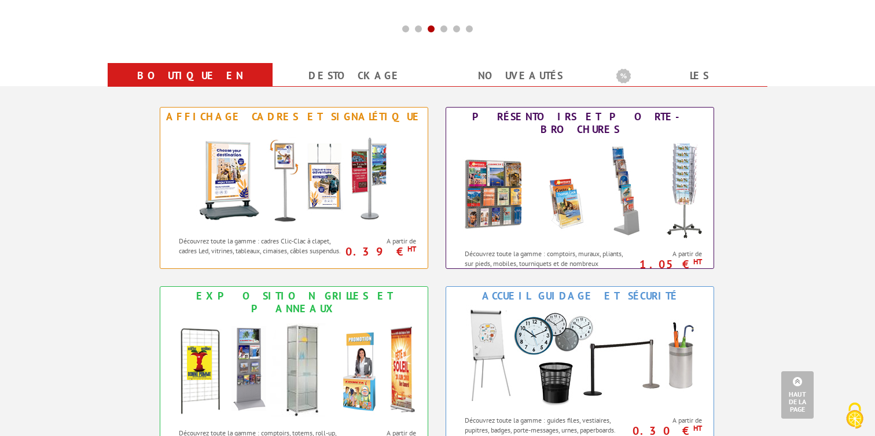
scroll to position [408, 0]
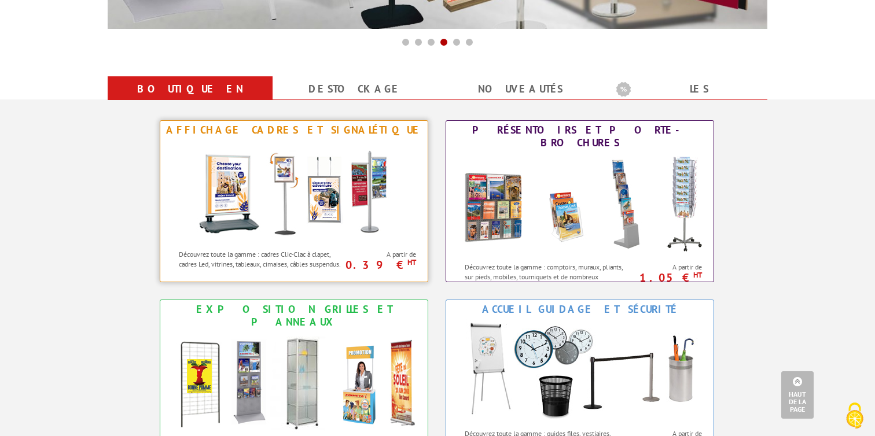
click at [374, 223] on img at bounding box center [294, 192] width 214 height 104
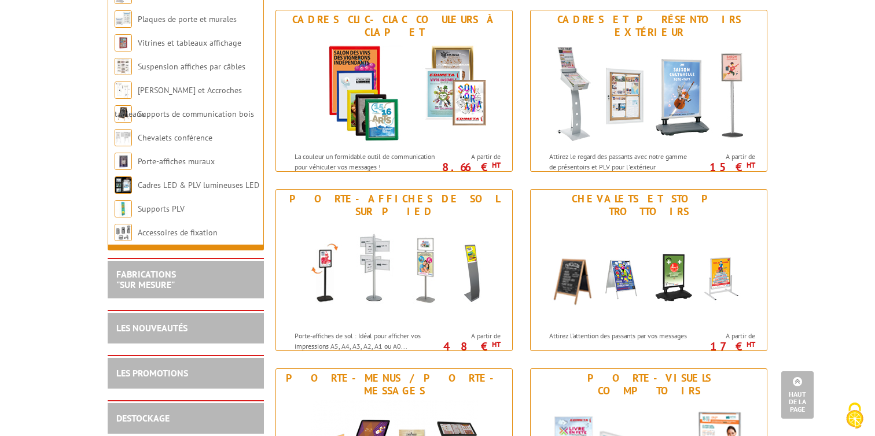
scroll to position [77, 0]
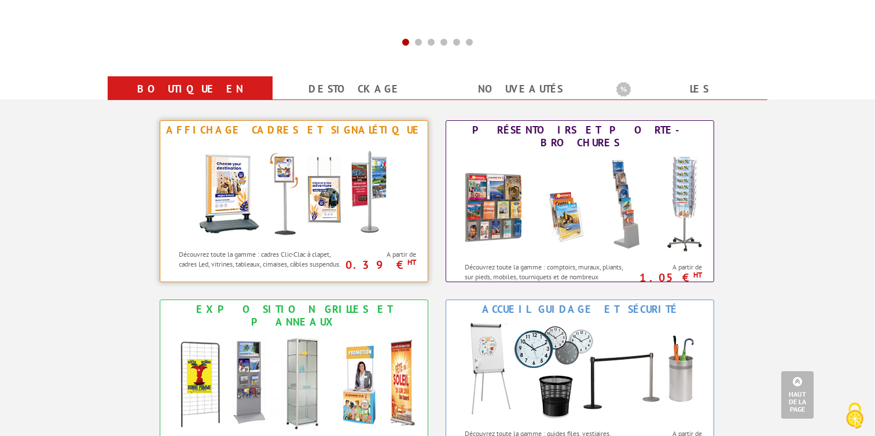
click at [347, 199] on img at bounding box center [294, 192] width 214 height 104
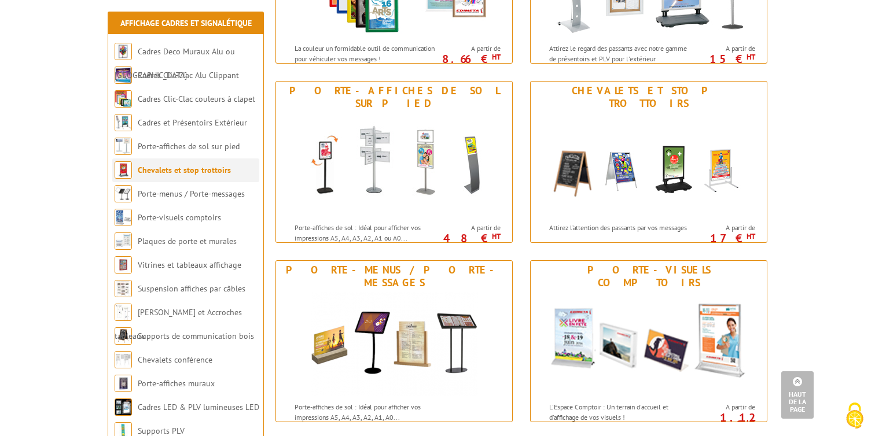
scroll to position [469, 0]
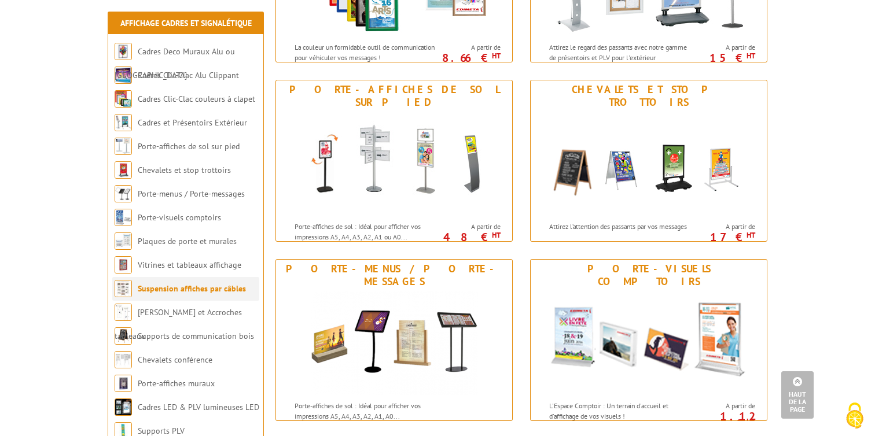
click at [203, 285] on link "Suspension affiches par câbles" at bounding box center [192, 289] width 108 height 10
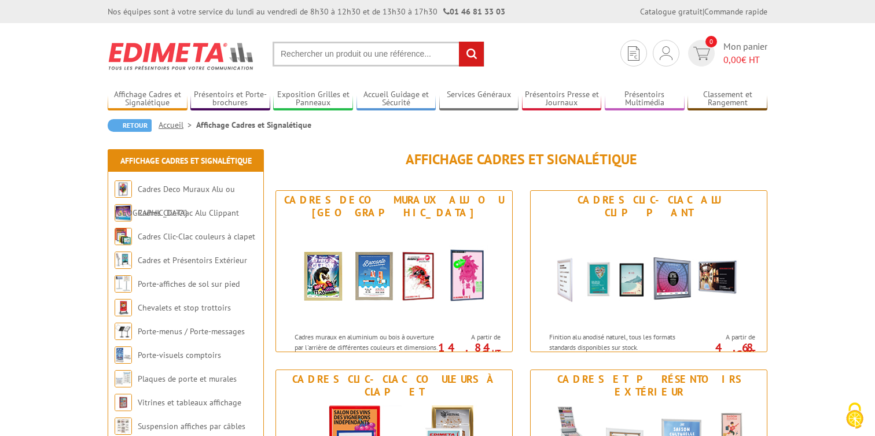
click at [181, 125] on link "Accueil" at bounding box center [178, 125] width 38 height 10
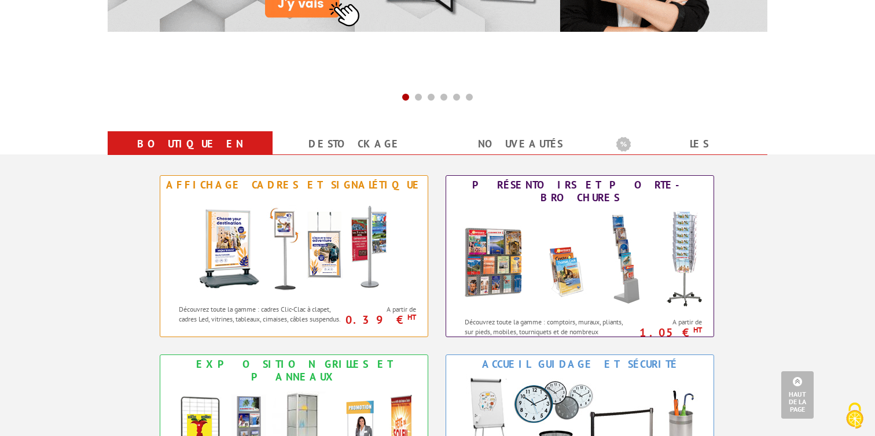
scroll to position [347, 0]
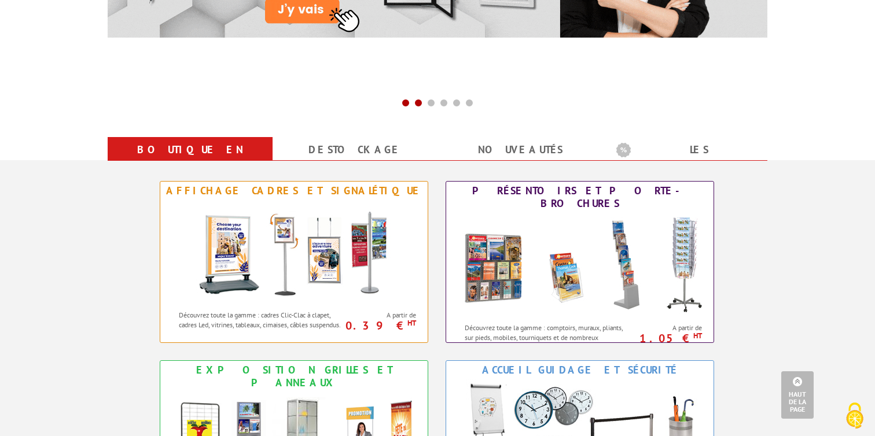
click at [416, 104] on span at bounding box center [418, 102] width 9 height 9
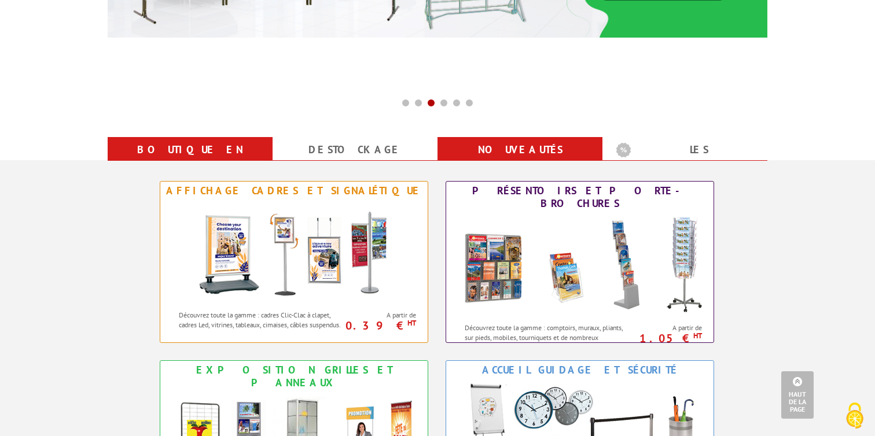
click at [523, 149] on link "nouveautés" at bounding box center [520, 150] width 137 height 21
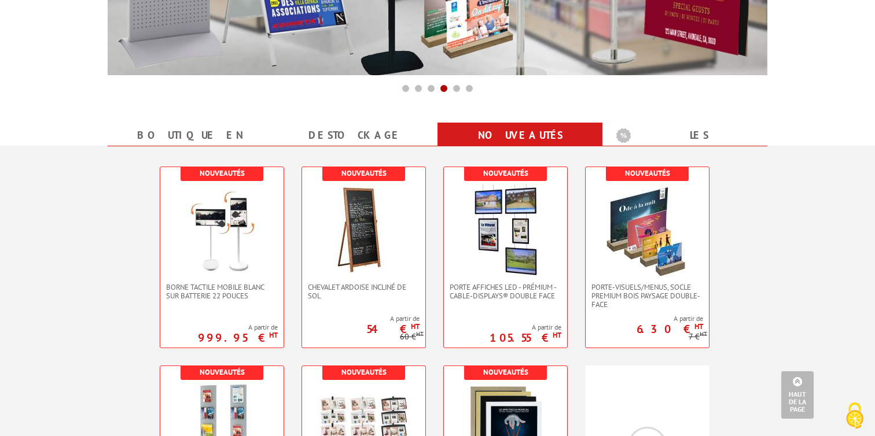
scroll to position [354, 0]
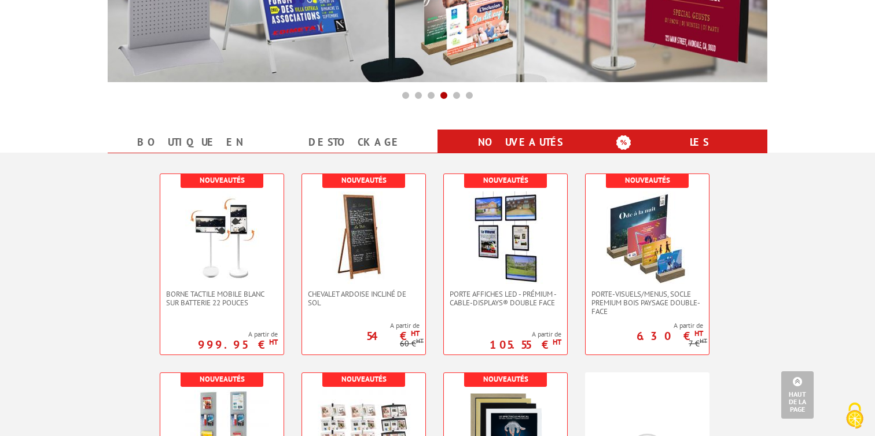
click at [707, 137] on b "Les promotions" at bounding box center [689, 143] width 145 height 23
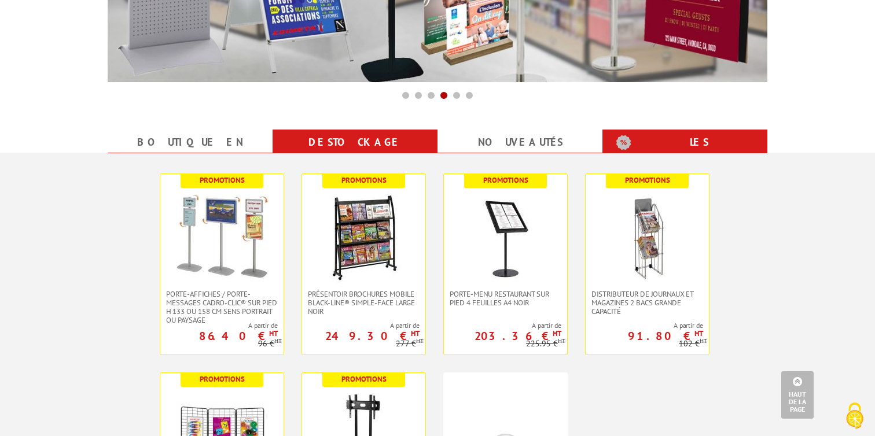
click at [384, 138] on link "Destockage" at bounding box center [355, 142] width 137 height 21
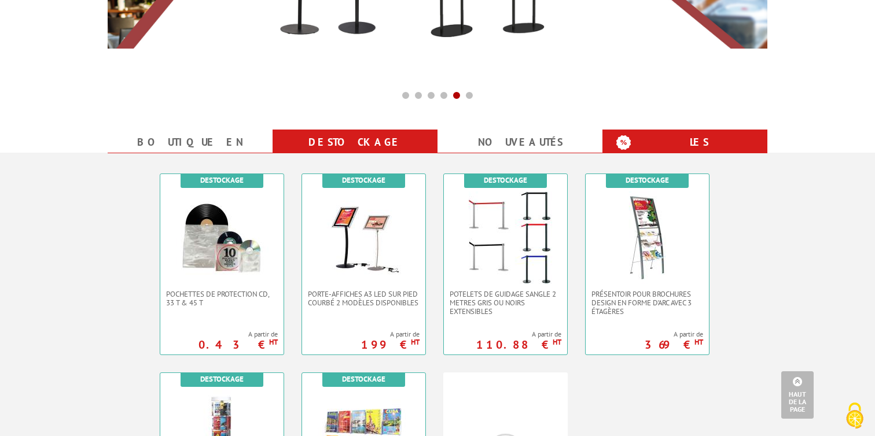
click at [693, 141] on b "Les promotions" at bounding box center [689, 143] width 145 height 23
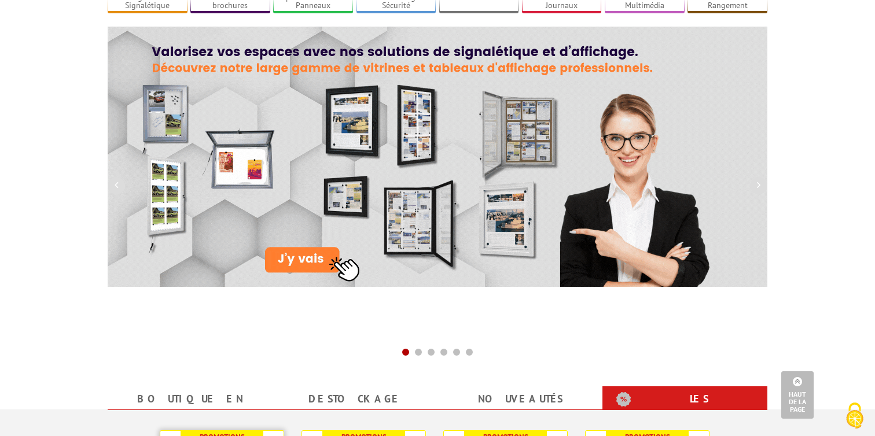
scroll to position [0, 0]
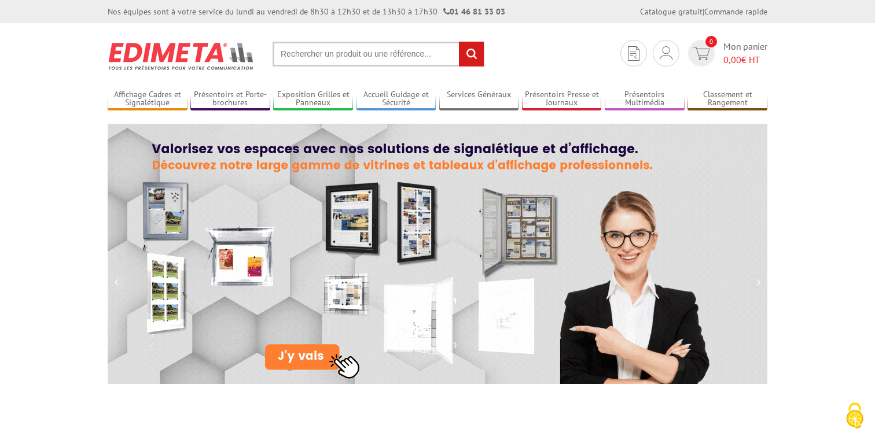
click at [169, 45] on img at bounding box center [182, 56] width 148 height 43
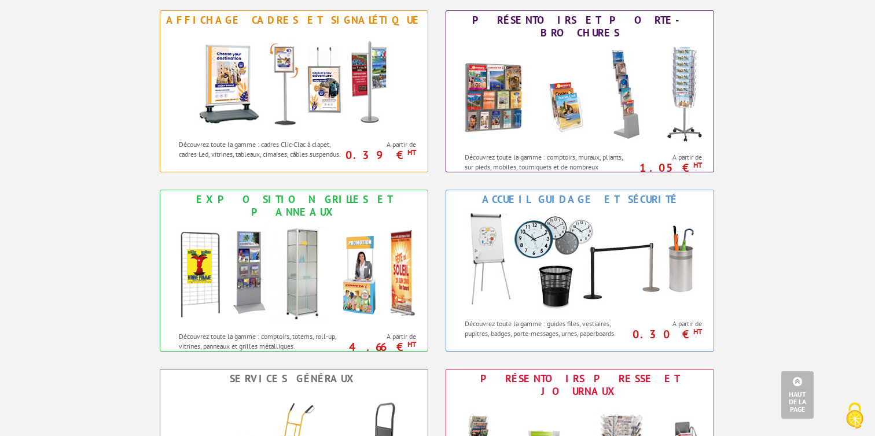
scroll to position [522, 0]
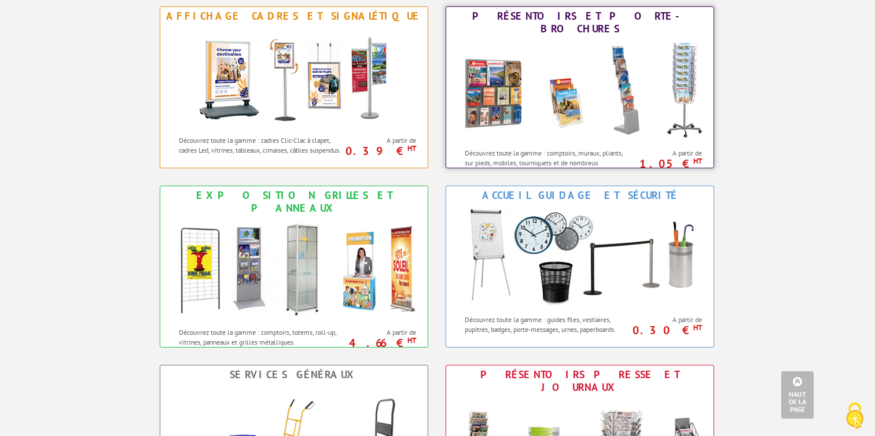
click at [556, 103] on img at bounding box center [580, 90] width 255 height 104
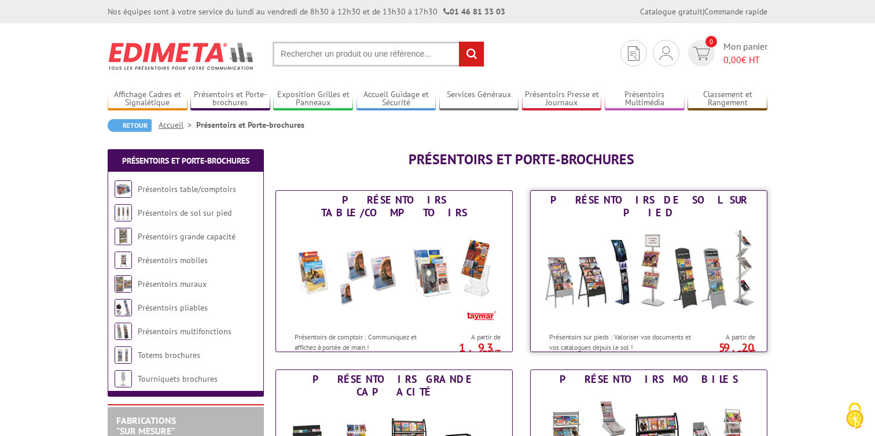
click at [629, 299] on img at bounding box center [649, 274] width 214 height 104
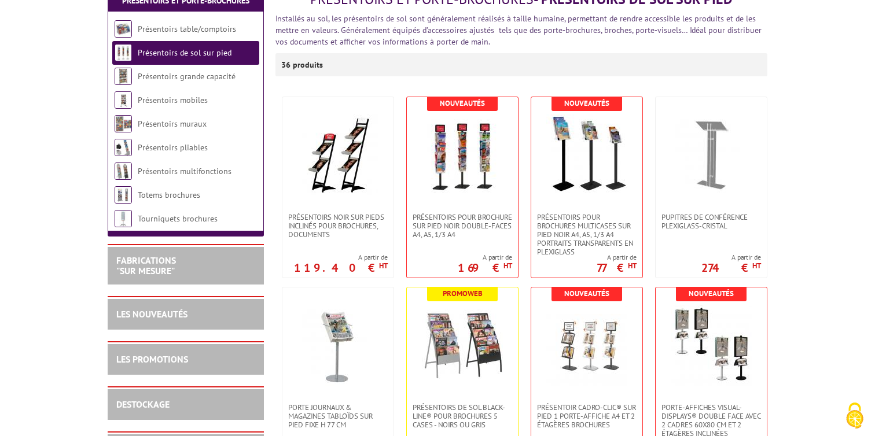
scroll to position [177, 0]
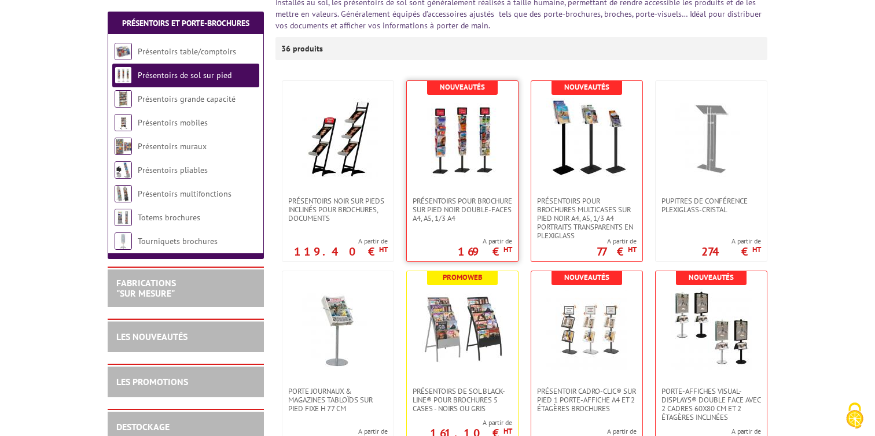
click at [464, 153] on img at bounding box center [462, 138] width 81 height 81
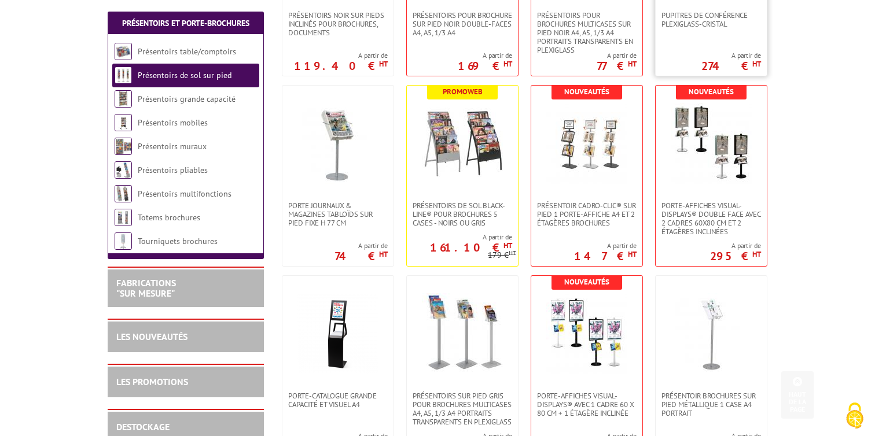
scroll to position [367, 0]
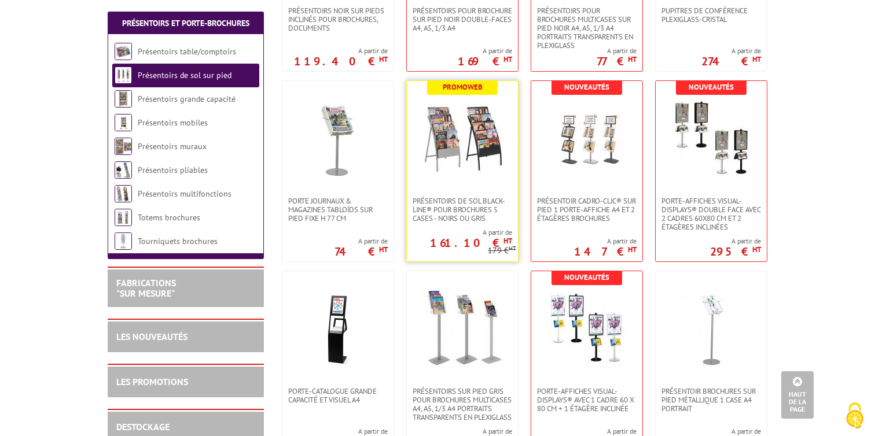
click at [467, 164] on img at bounding box center [462, 138] width 81 height 81
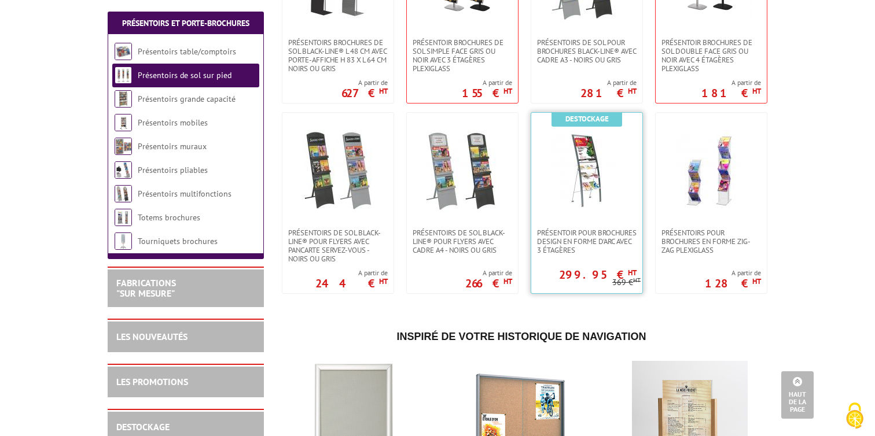
scroll to position [1681, 0]
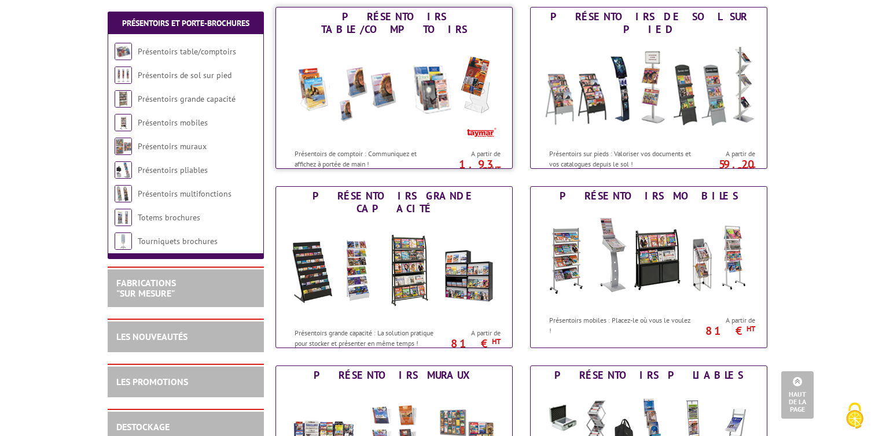
scroll to position [141, 0]
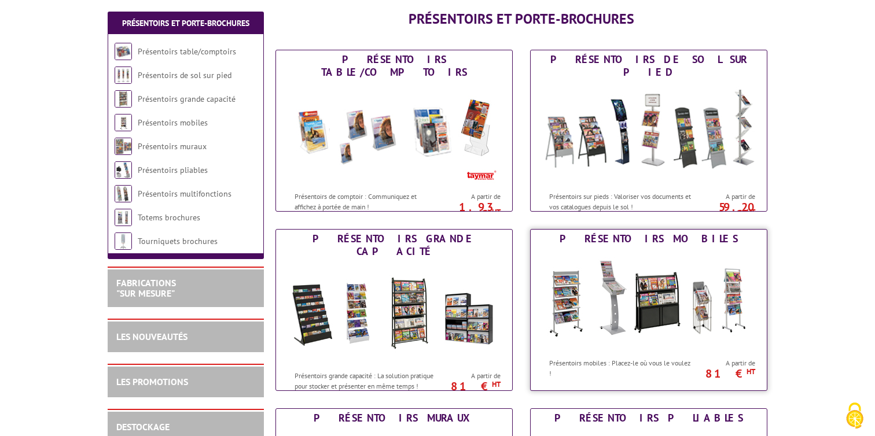
click at [645, 297] on img at bounding box center [649, 300] width 214 height 104
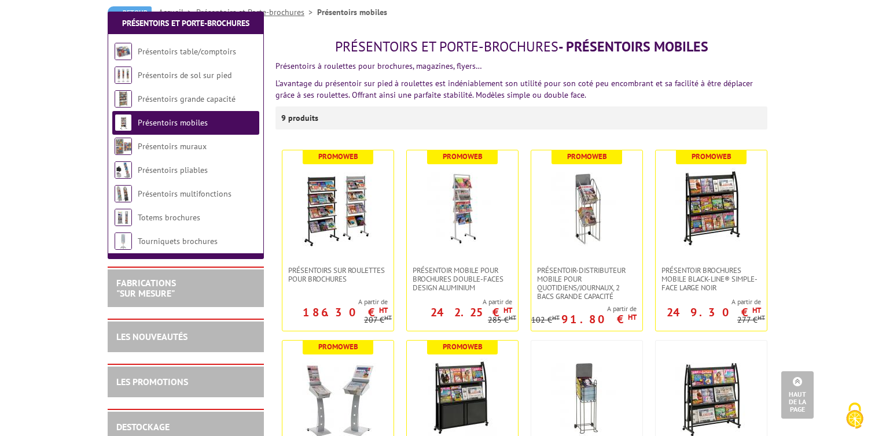
scroll to position [113, 0]
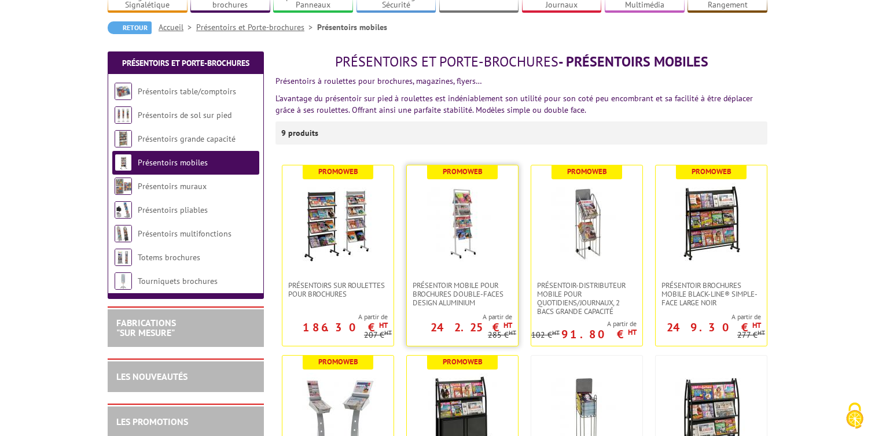
click at [479, 236] on img at bounding box center [462, 223] width 81 height 81
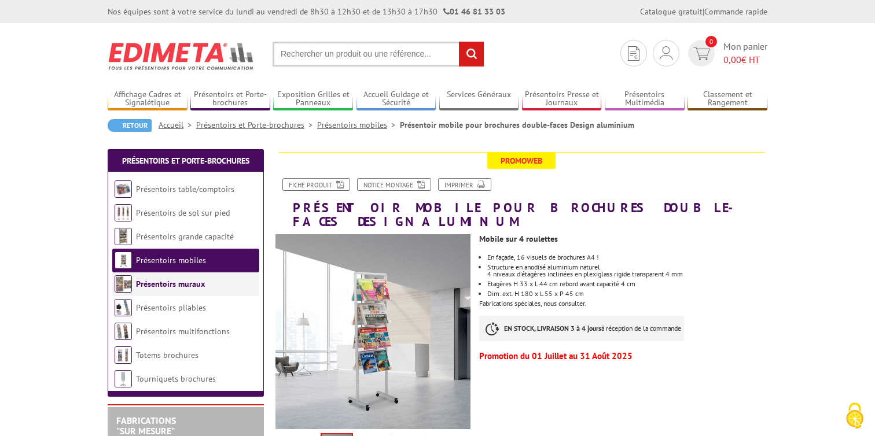
click at [186, 292] on li "Présentoirs muraux" at bounding box center [185, 285] width 147 height 24
click at [180, 222] on li "Présentoirs de sol sur pied" at bounding box center [185, 213] width 147 height 24
click at [125, 218] on img at bounding box center [123, 212] width 17 height 17
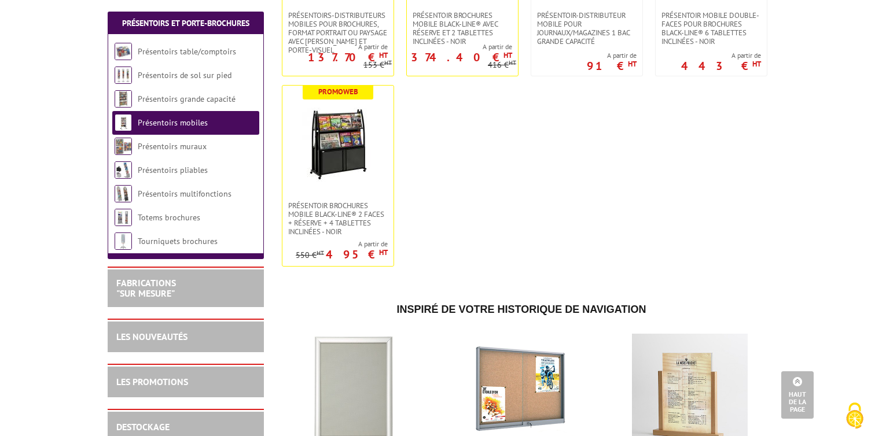
scroll to position [625, 0]
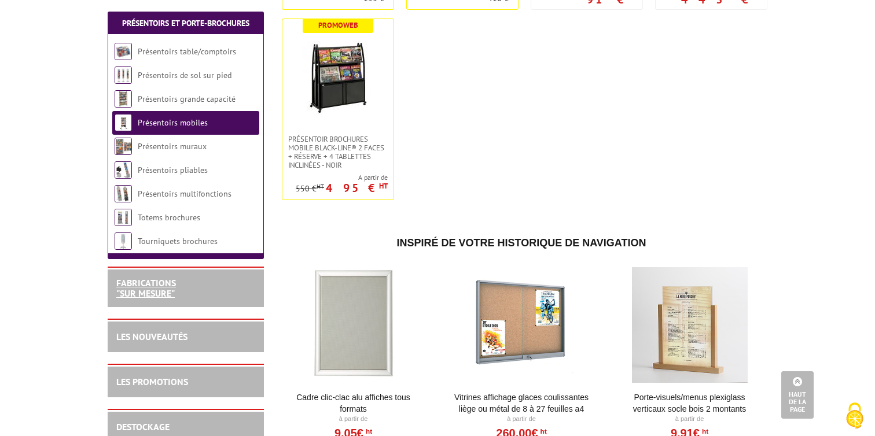
click at [153, 295] on link "FABRICATIONS "Sur Mesure"" at bounding box center [146, 288] width 60 height 22
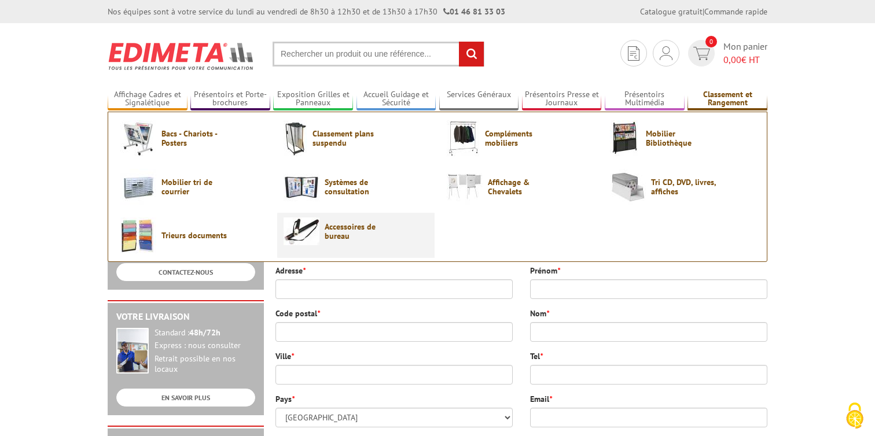
click at [322, 233] on link "Accessoires de bureau" at bounding box center [356, 232] width 145 height 28
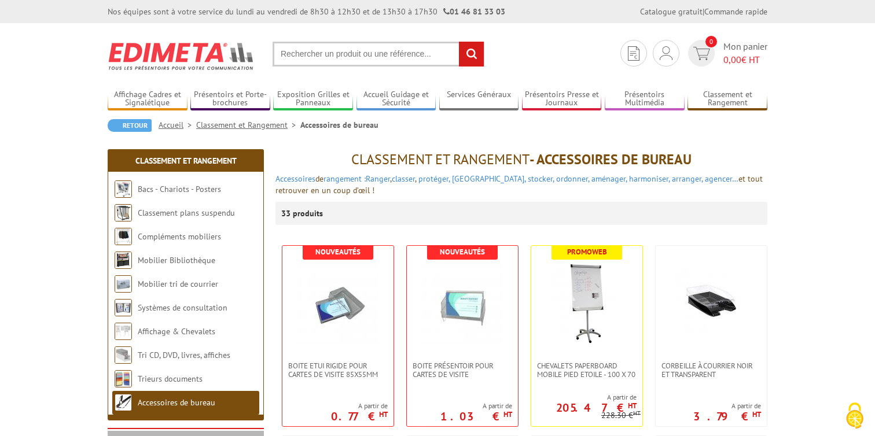
click at [413, 64] on input "text" at bounding box center [379, 54] width 212 height 25
click at [413, 53] on input "text" at bounding box center [379, 54] width 212 height 25
type input "module de classement"
click at [459, 42] on input "rechercher" at bounding box center [471, 54] width 25 height 25
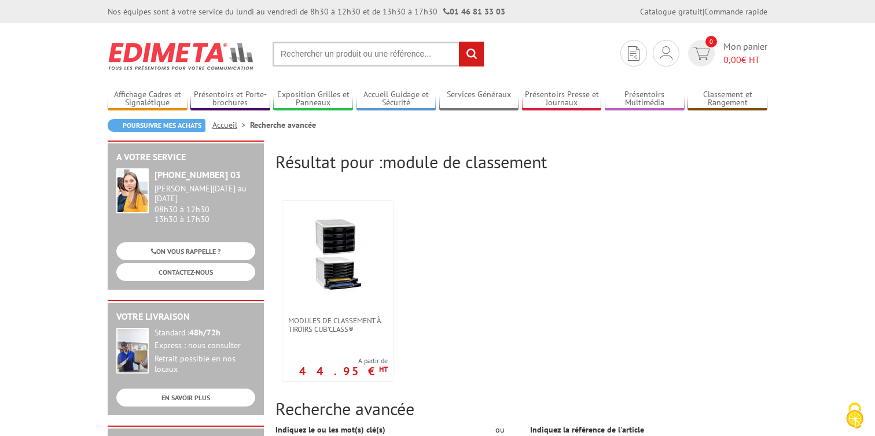
click at [203, 48] on img at bounding box center [182, 56] width 148 height 43
